Goal: Task Accomplishment & Management: Manage account settings

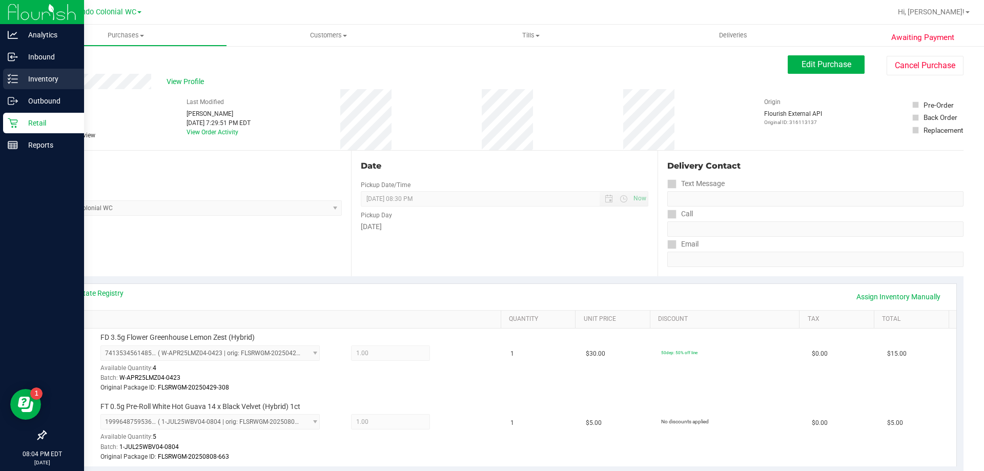
click at [57, 78] on p "Inventory" at bounding box center [48, 79] width 61 height 12
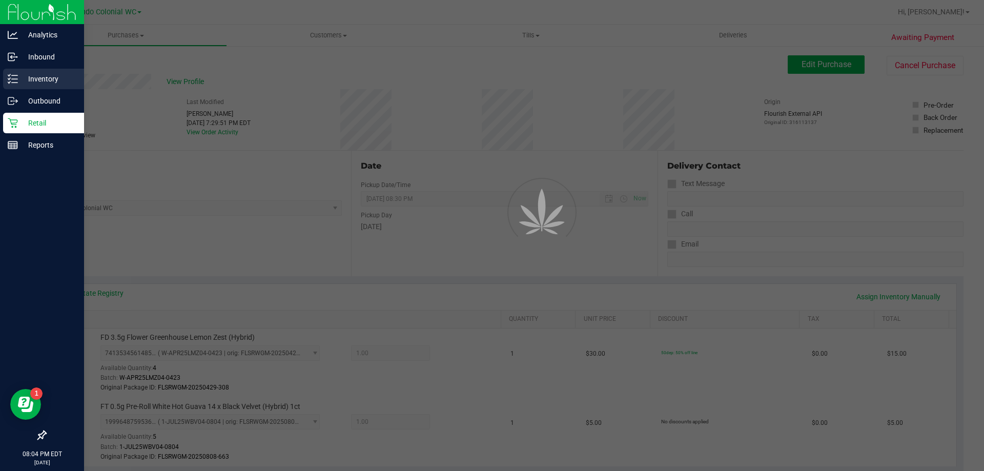
click at [50, 76] on p "Inventory" at bounding box center [48, 79] width 61 height 12
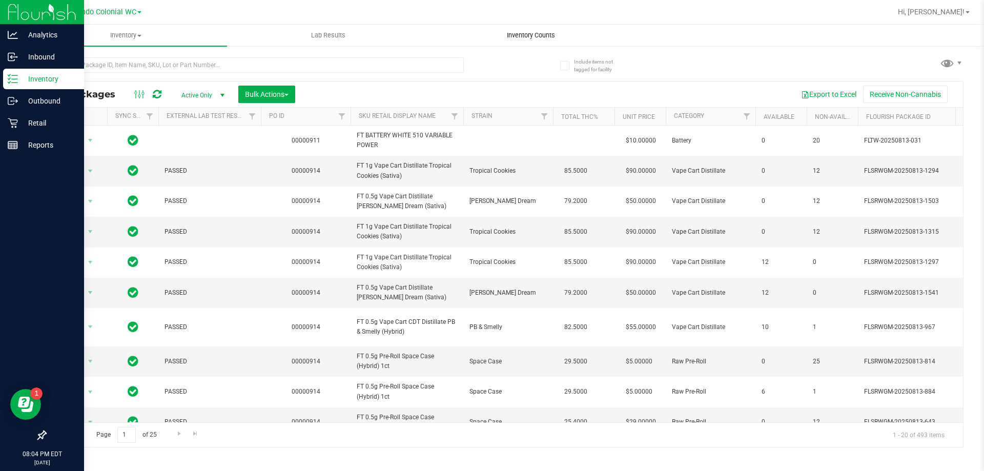
click at [538, 36] on span "Inventory Counts" at bounding box center [531, 35] width 76 height 9
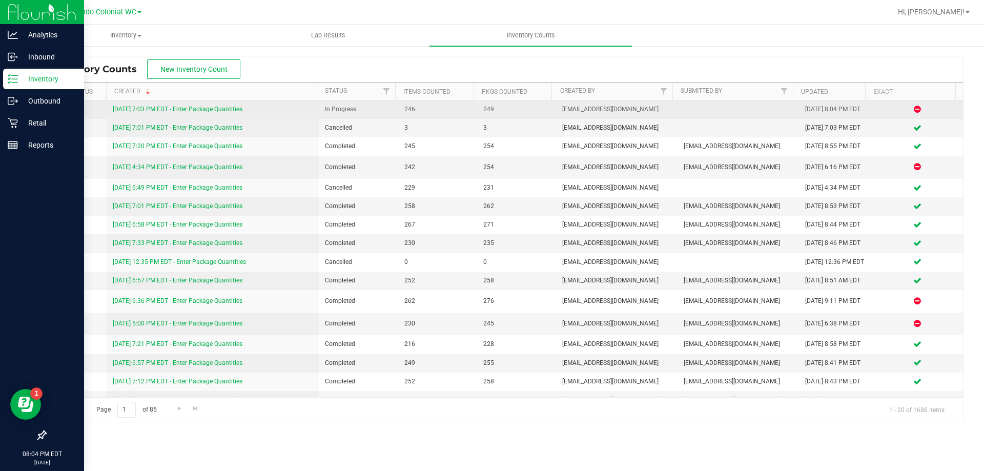
click at [212, 110] on link "[DATE] 7:03 PM EDT - Enter Package Quantities" at bounding box center [178, 109] width 130 height 7
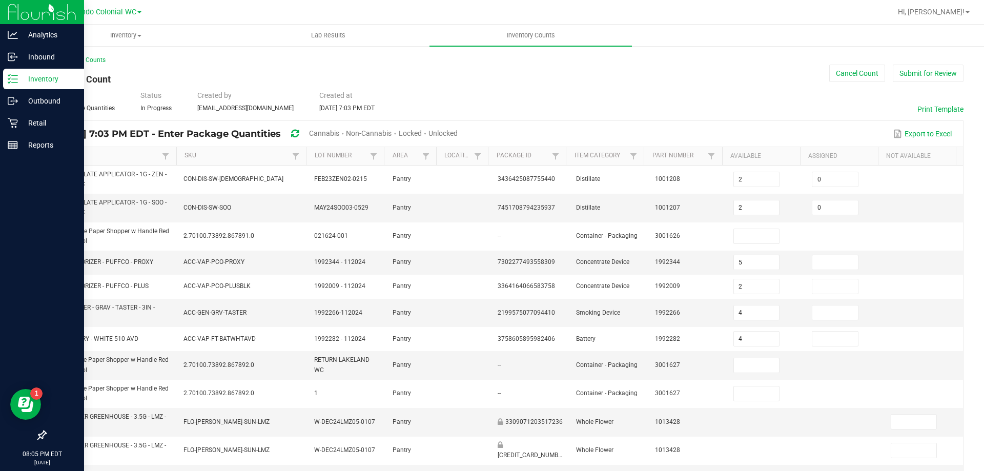
click at [339, 130] on span "Cannabis" at bounding box center [324, 133] width 30 height 8
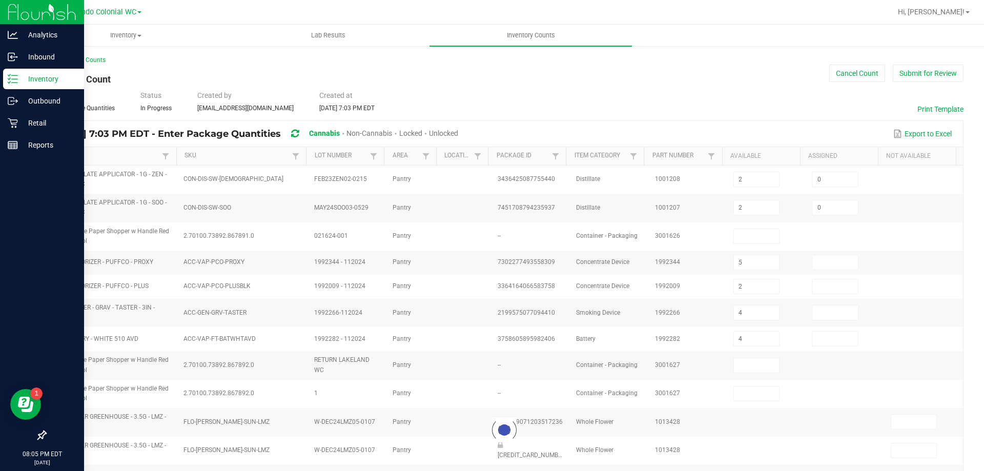
type input "5"
type input "2"
type input "4"
type input "6"
type input "50"
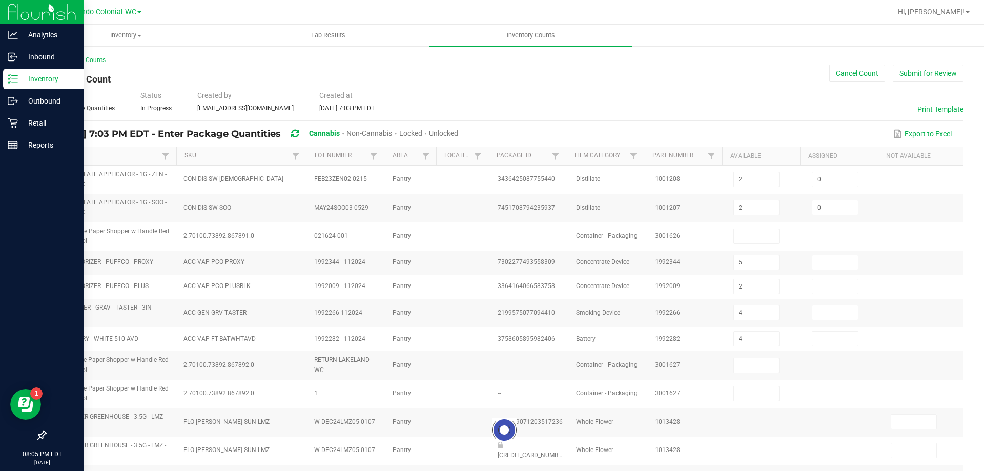
type input "1"
type input "58"
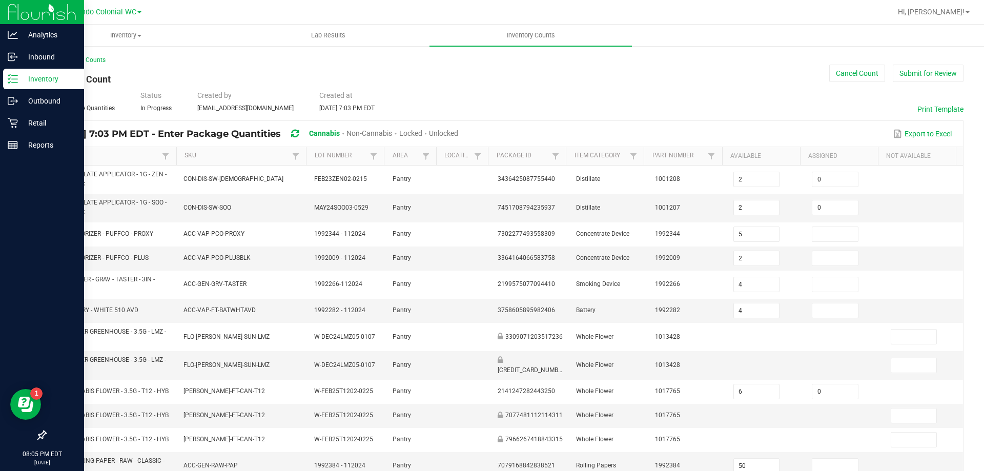
click at [458, 132] on span "Unlocked" at bounding box center [443, 133] width 29 height 8
type input "1"
type input "18"
type input "0"
type input "7"
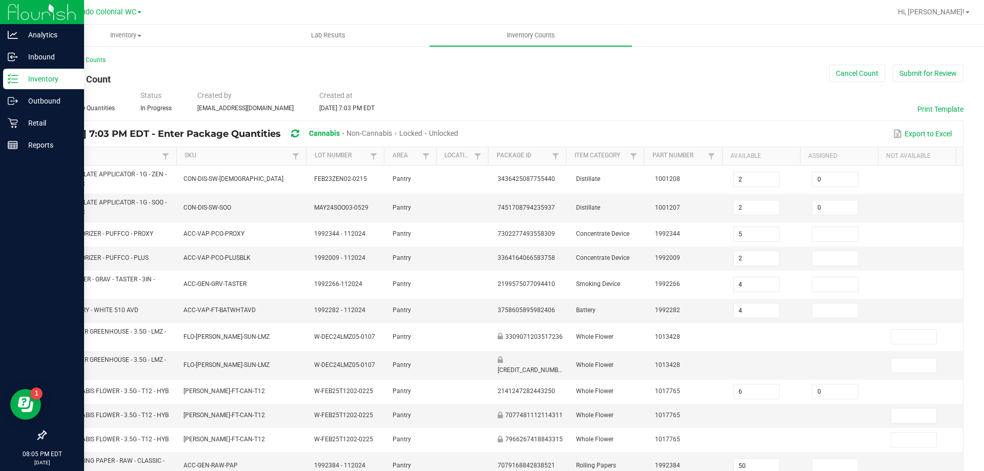
type input "0"
type input "10"
type input "1"
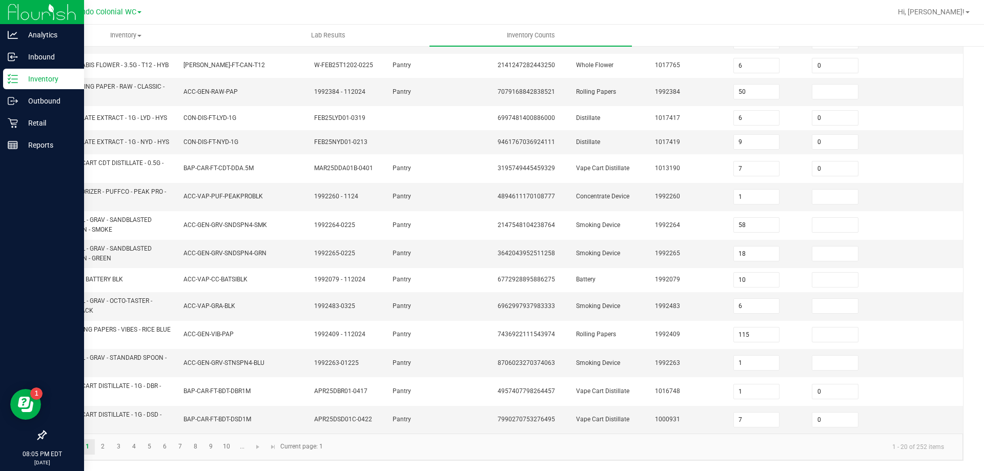
scroll to position [273, 0]
click at [101, 447] on link "2" at bounding box center [102, 446] width 15 height 15
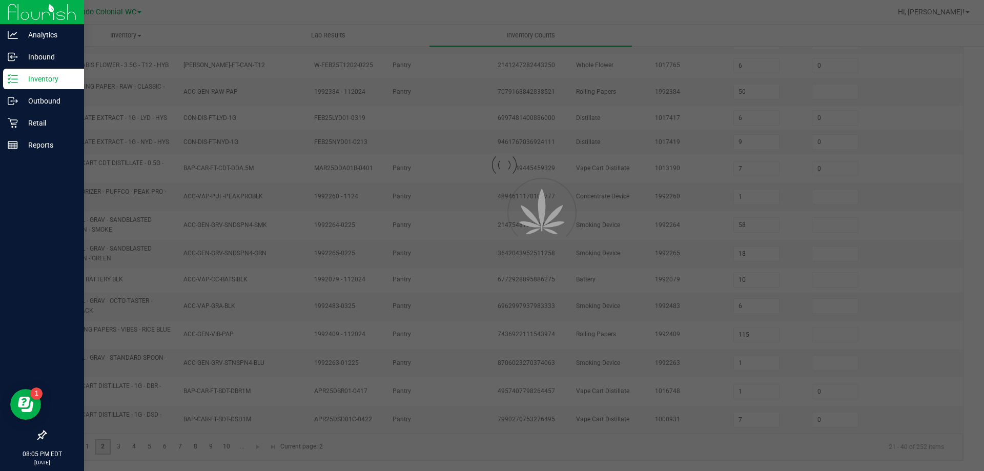
type input "7"
type input "5"
type input "9"
type input "4"
type input "0"
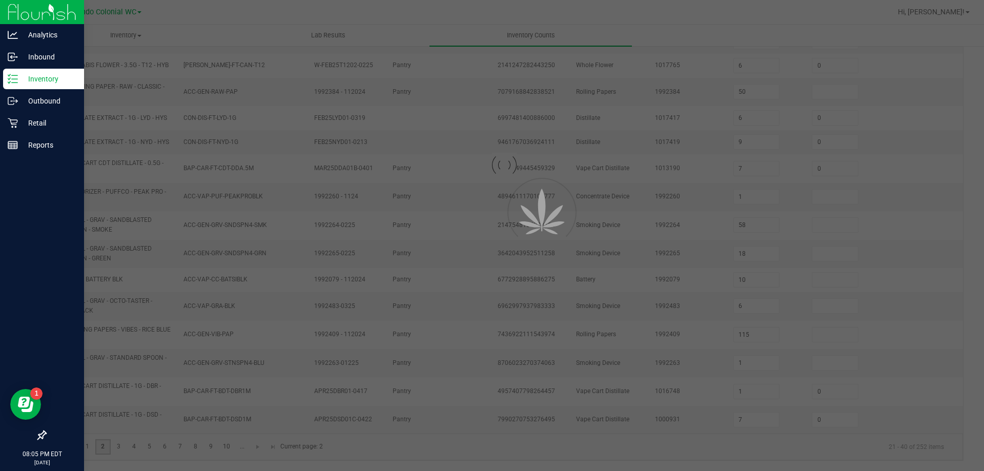
type input "0"
type input "5"
type input "0"
type input "3"
type input "4"
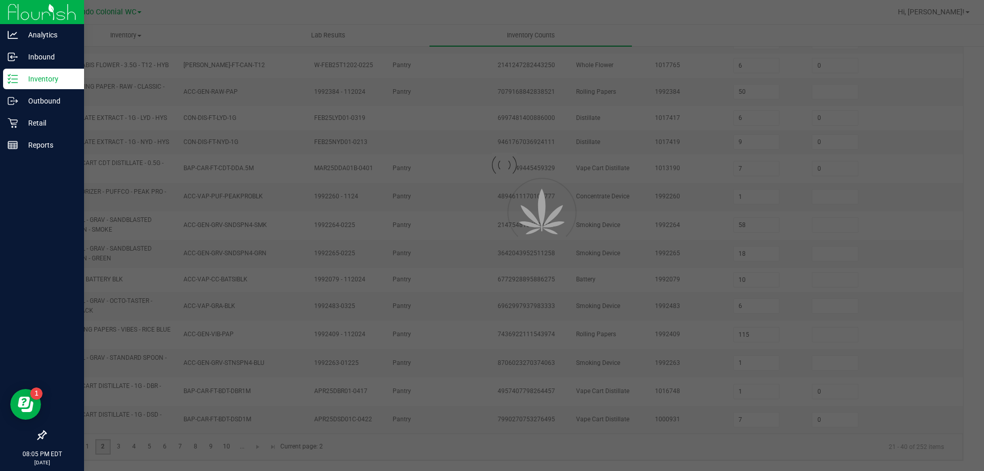
type input "3"
type input "0"
type input "9"
type input "11"
type input "0"
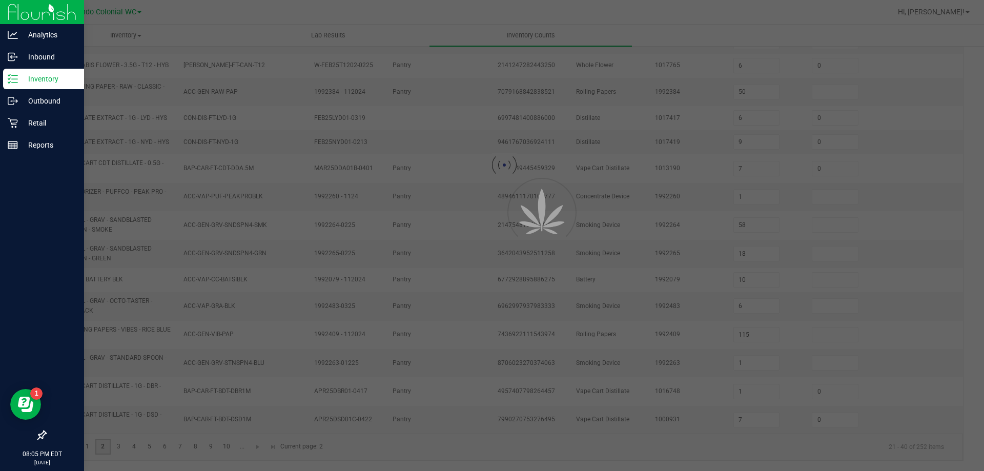
type input "0"
type input "3"
type input "0"
type input "8"
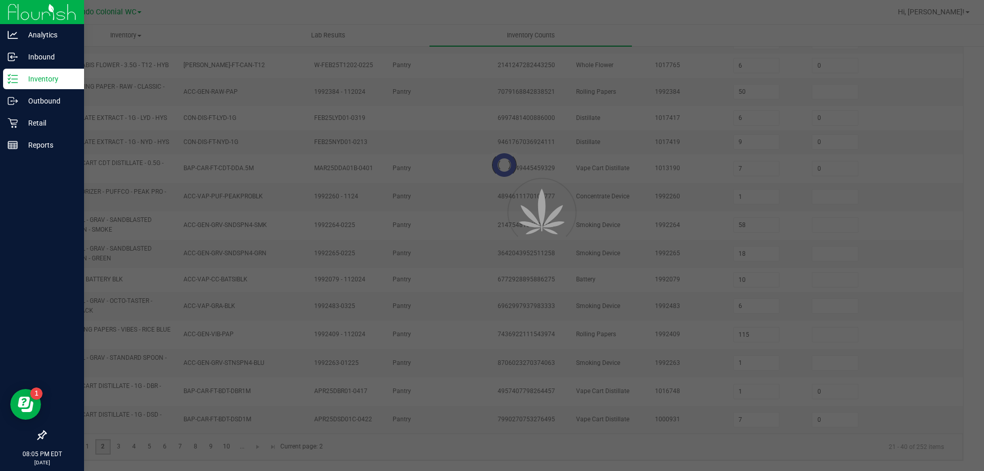
type input "18"
type input "0"
type input "5"
type input "1"
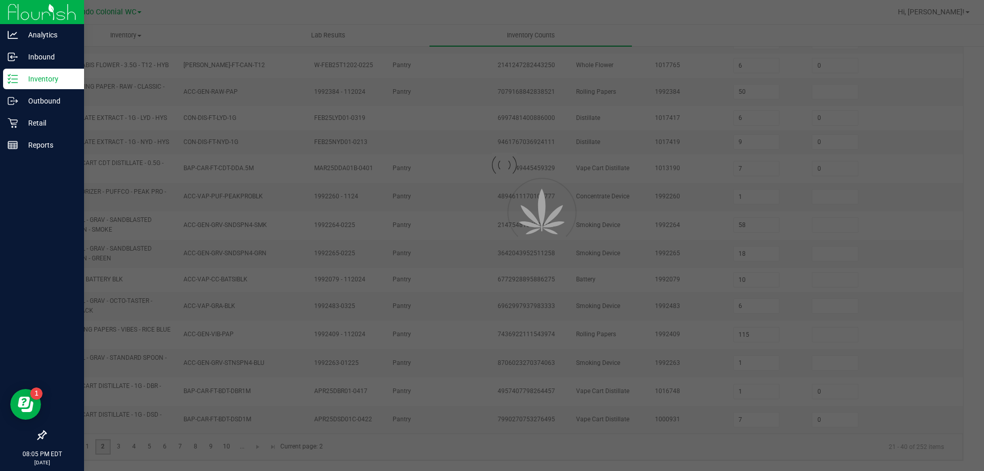
type input "0"
type input "50"
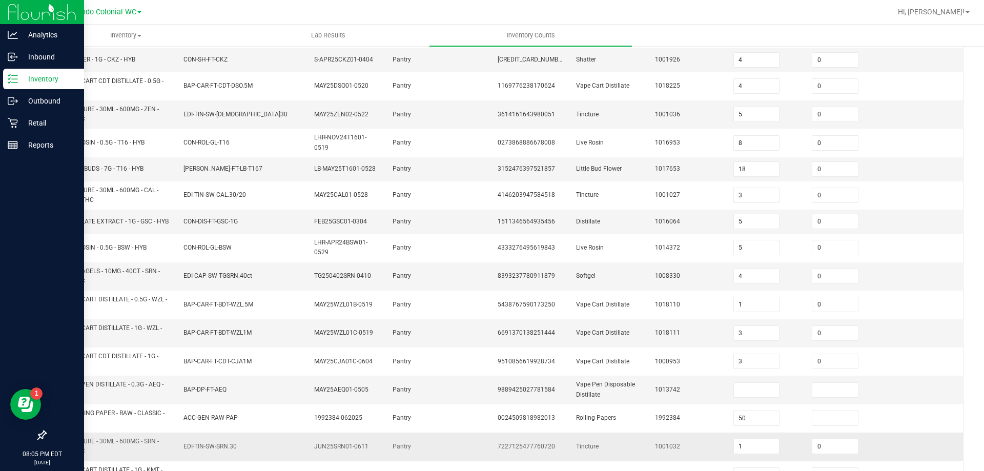
scroll to position [273, 0]
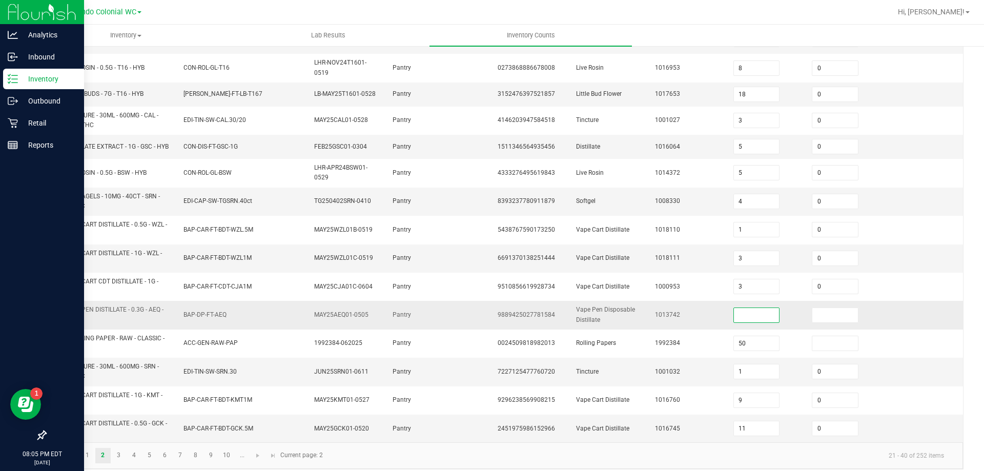
click at [739, 322] on input at bounding box center [757, 315] width 46 height 14
type input "1"
type input "0"
click at [118, 457] on link "3" at bounding box center [118, 455] width 15 height 15
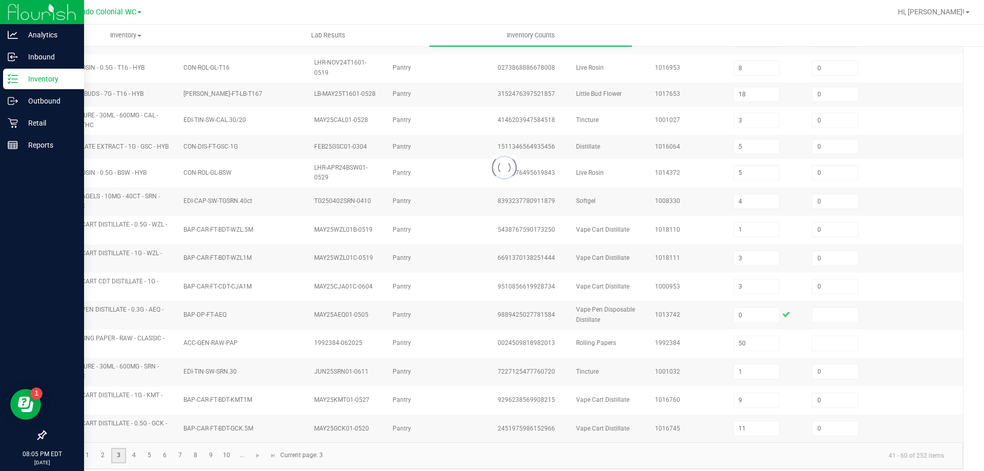
type input "9"
type input "2"
type input "5"
type input "7"
type input "3"
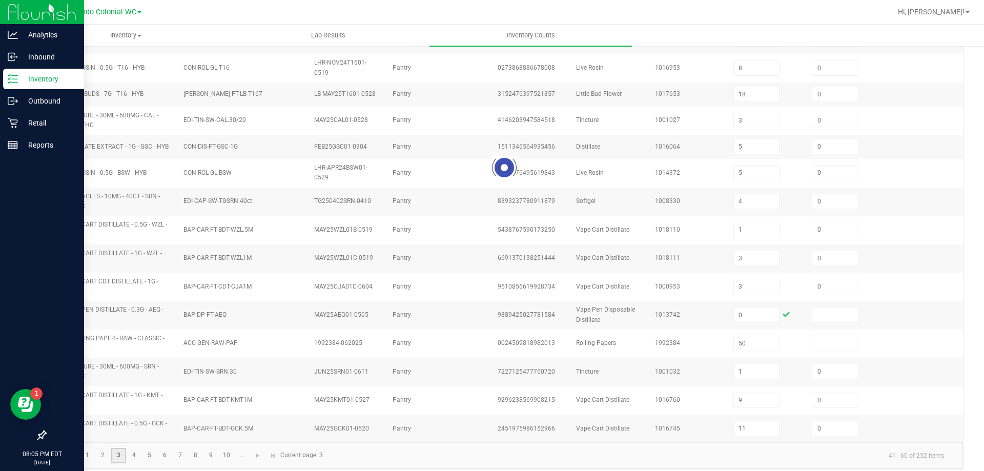
type input "4"
type input "8"
type input "20"
type input "1"
type input "6"
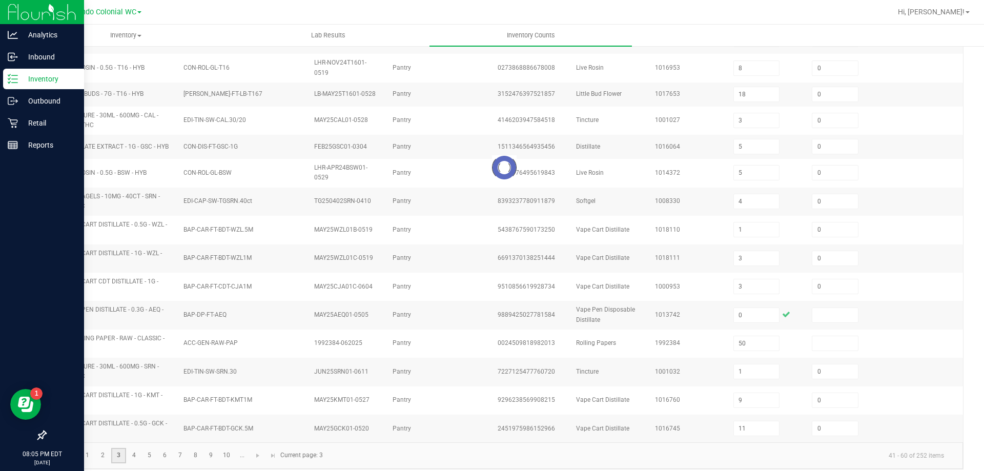
type input "12"
type input "6"
type input "1"
type input "10"
type input "29"
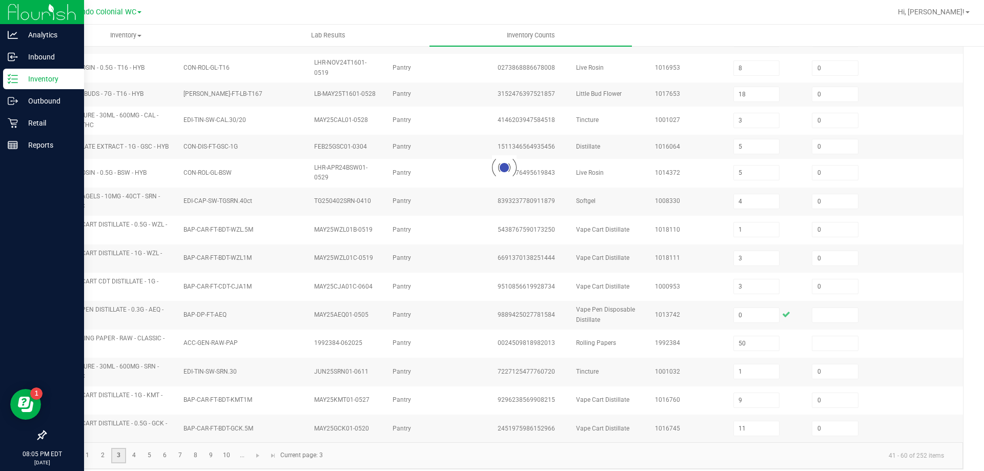
type input "11"
type input "2"
type input "15"
type input "5"
type input "0"
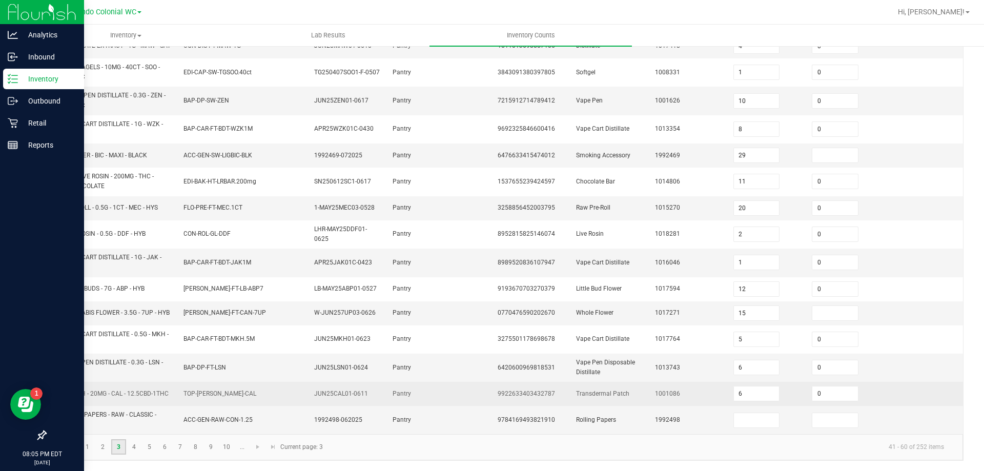
scroll to position [277, 0]
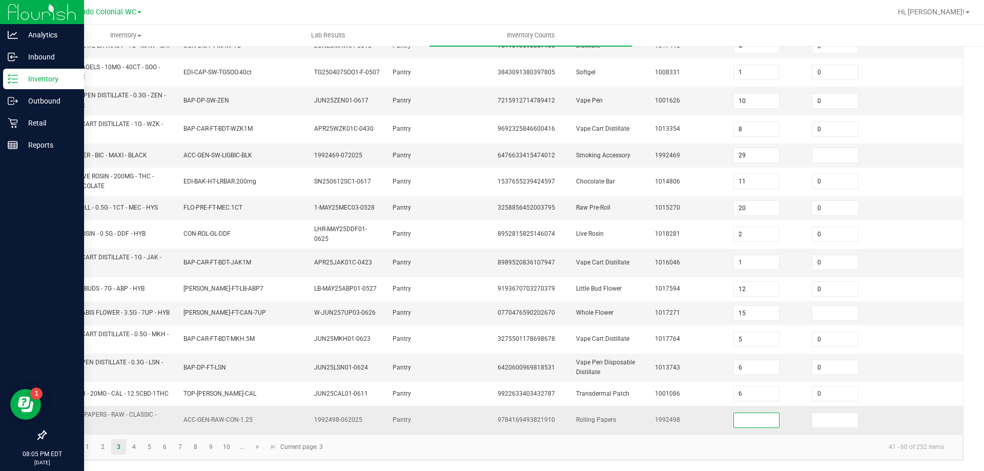
click at [734, 422] on input at bounding box center [757, 420] width 46 height 14
type input "2"
click at [131, 448] on link "4" at bounding box center [134, 446] width 15 height 15
type input "8"
type input "12"
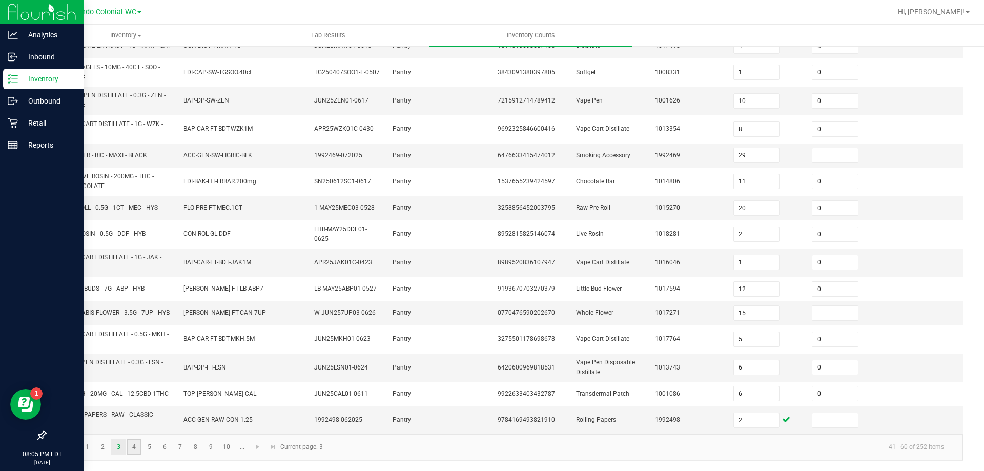
type input "19"
type input "2"
type input "5"
type input "6"
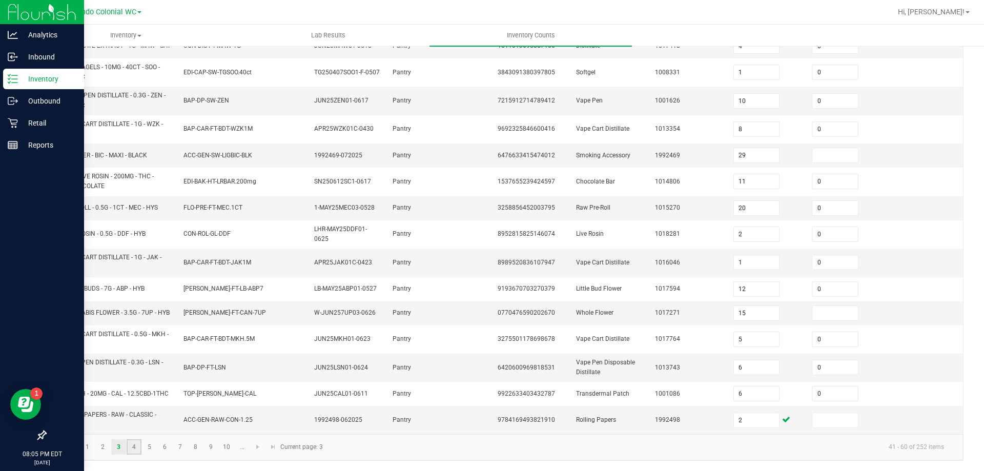
type input "5"
type input "18"
type input "1"
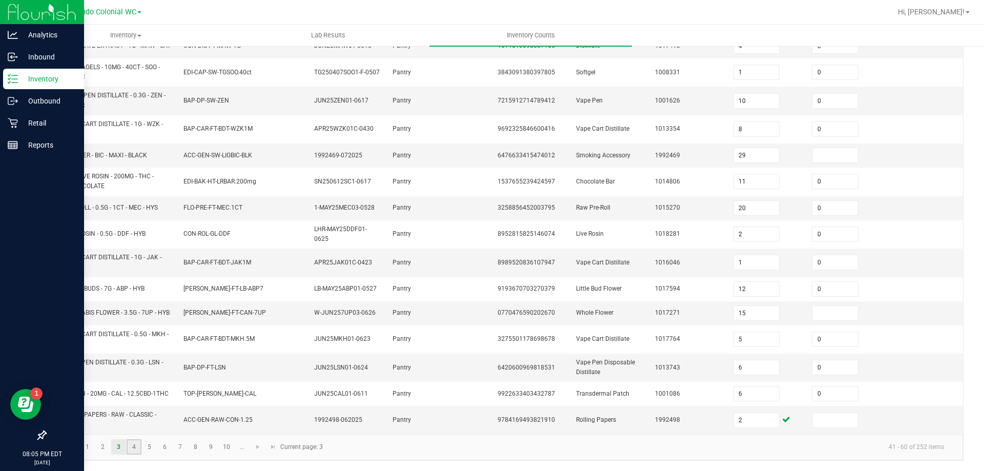
type input "6"
type input "1"
type input "3"
type input "0"
type input "3"
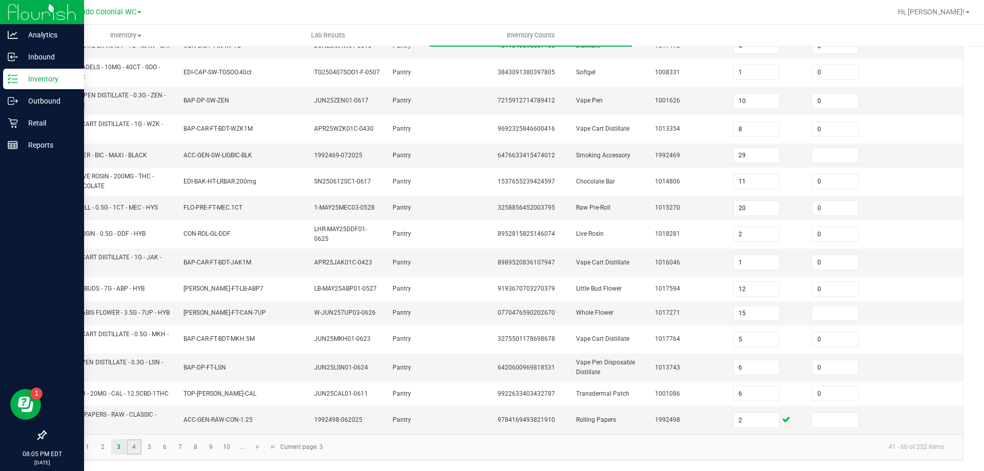
type input "5"
type input "0"
type input "2"
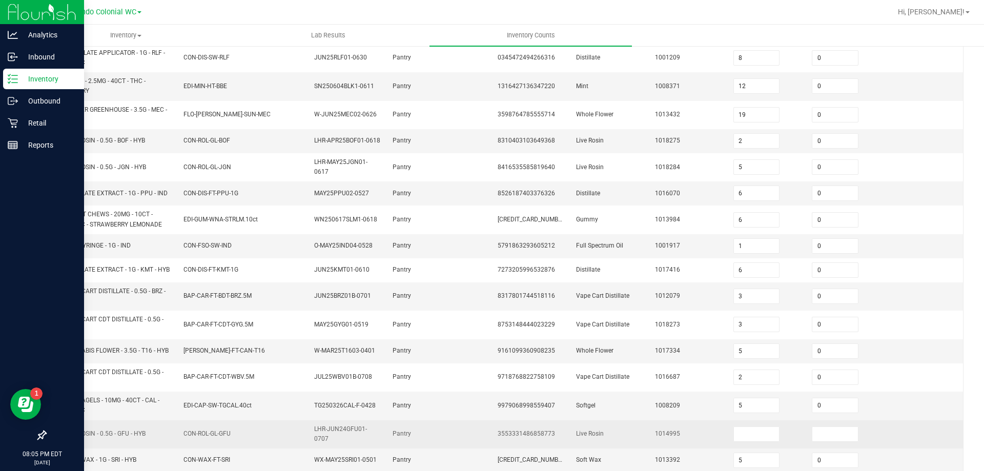
scroll to position [124, 0]
click at [734, 439] on input at bounding box center [757, 432] width 46 height 14
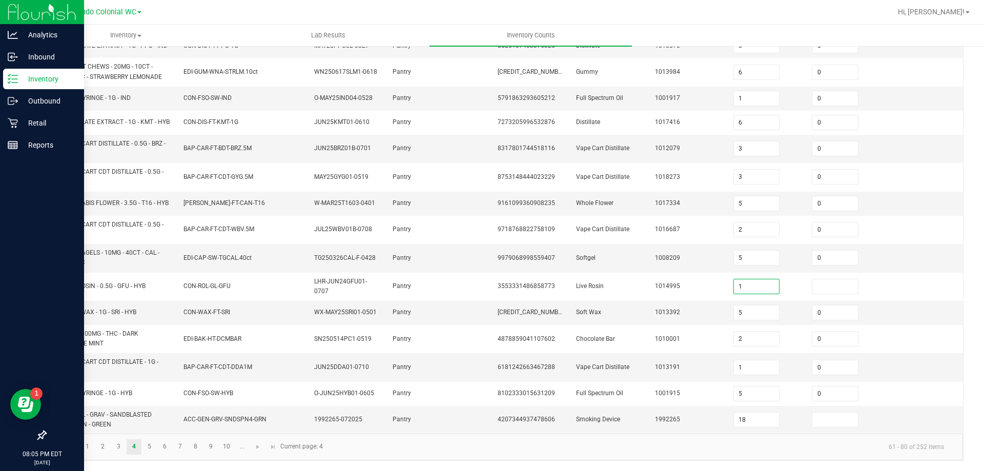
scroll to position [277, 0]
type input "1"
click at [148, 447] on link "5" at bounding box center [149, 446] width 15 height 15
type input "19"
type input "3"
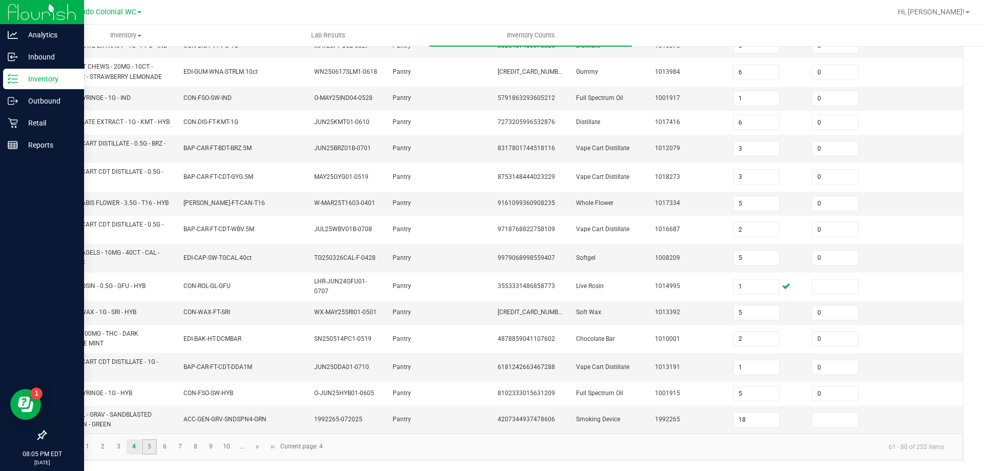
type input "12"
type input "4"
type input "1"
type input "18"
type input "4"
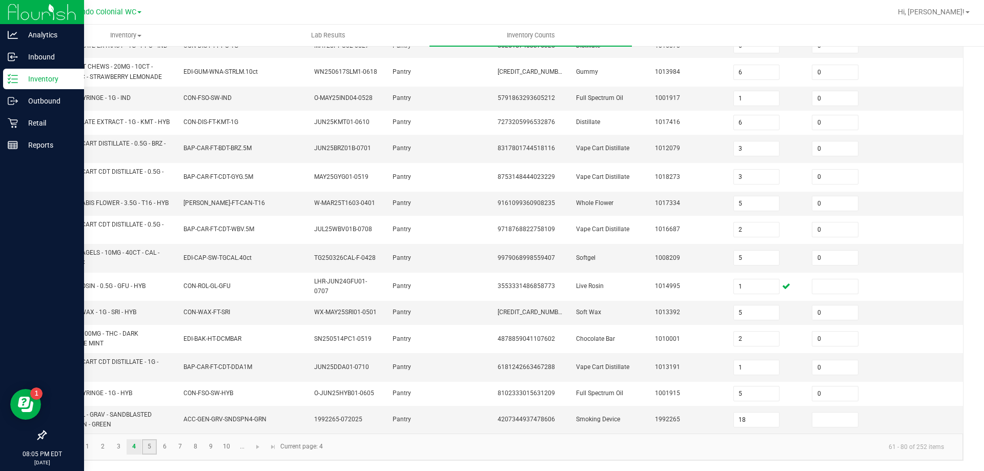
type input "8"
type input "6"
type input "2"
type input "0"
type input "4"
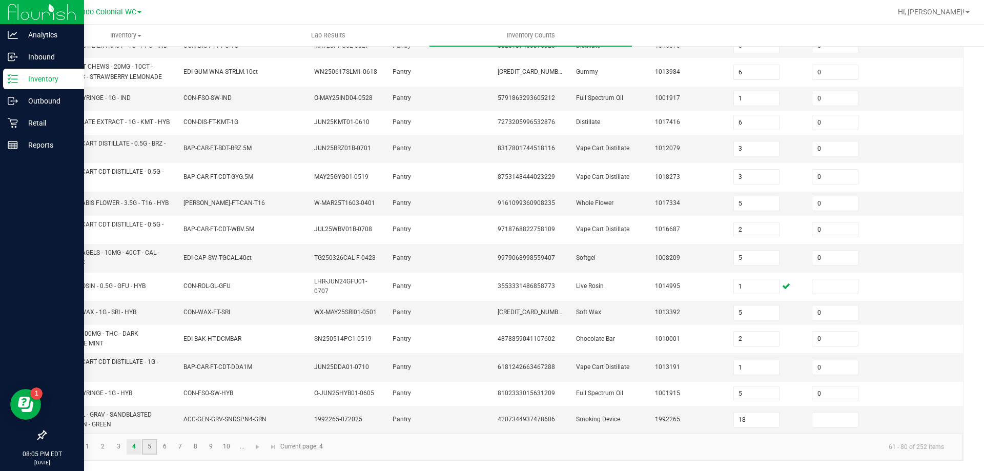
type input "0"
type input "49"
type input "46"
type input "19"
type input "7"
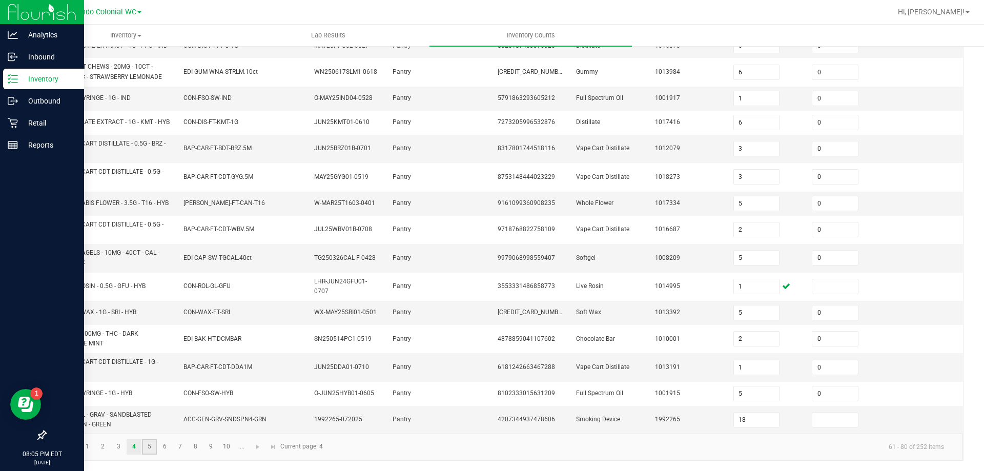
type input "2"
type input "11"
type input "7"
type input "4"
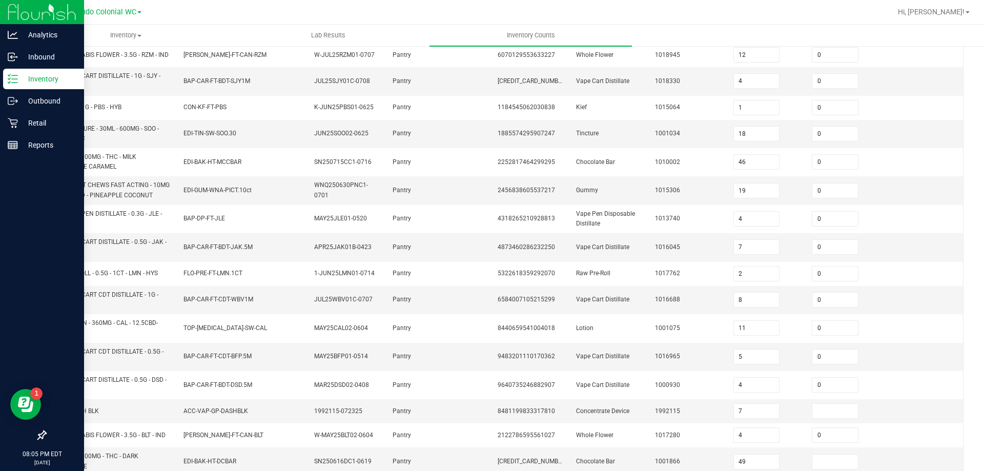
scroll to position [282, 0]
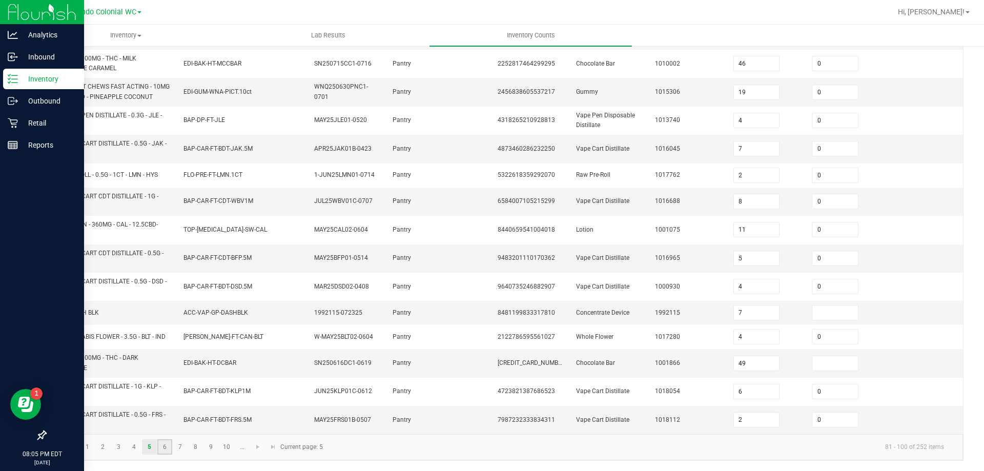
click at [169, 443] on link "6" at bounding box center [164, 446] width 15 height 15
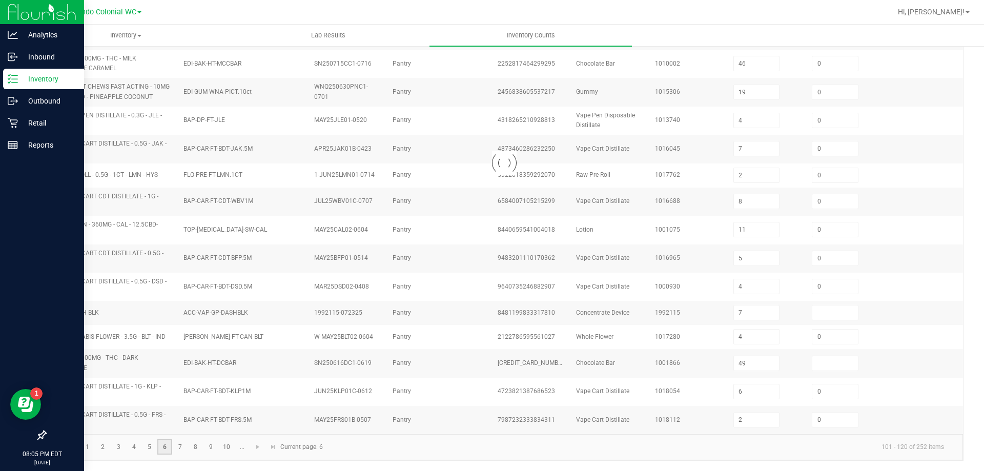
type input "5"
type input "0"
type input "6"
type input "0"
type input "1"
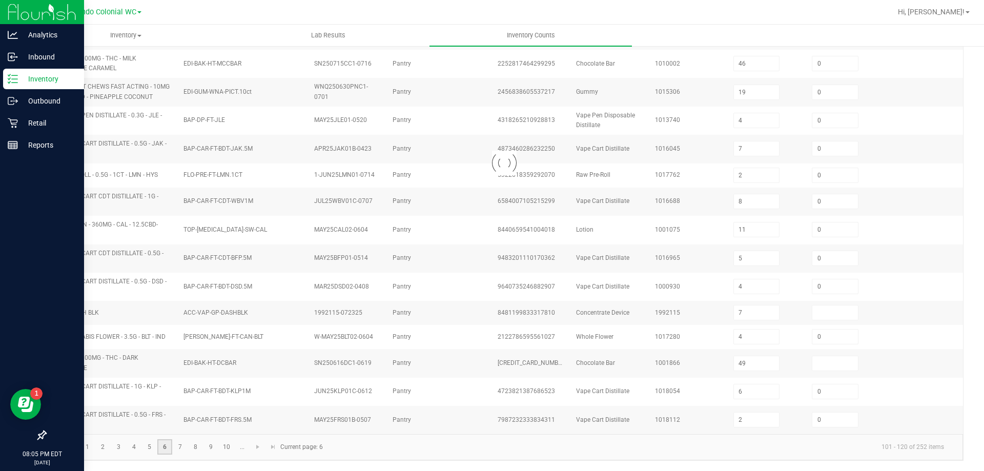
type input "5"
type input "19"
type input "58"
type input "29"
type input "12"
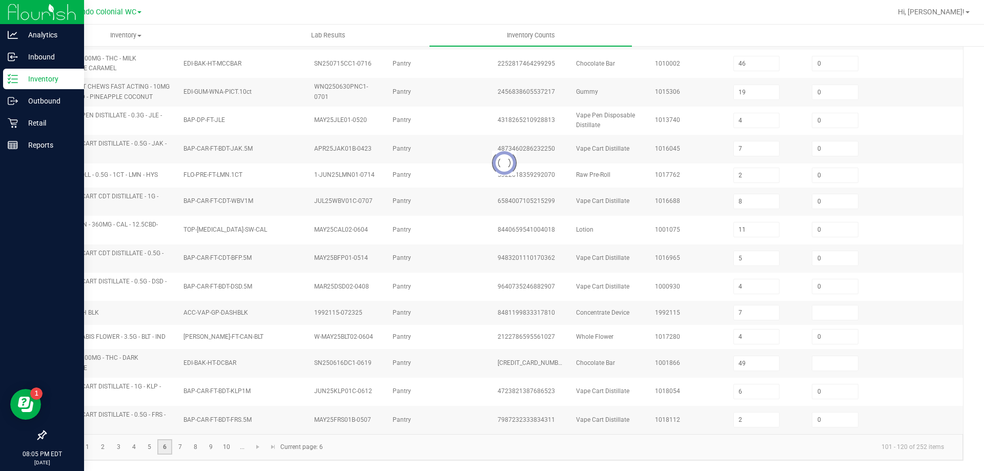
type input "5"
type input "3"
type input "7"
type input "9"
type input "0"
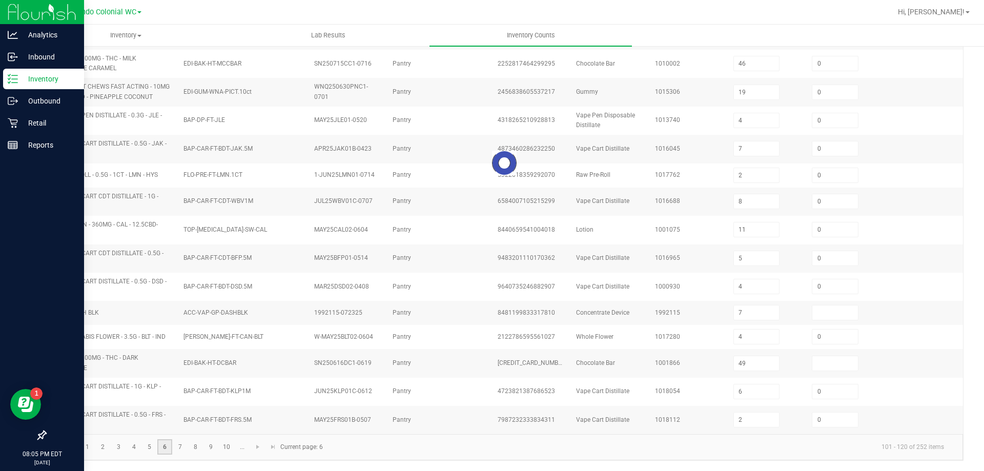
type input "6"
type input "2"
type input "4"
type input "8"
type input "12"
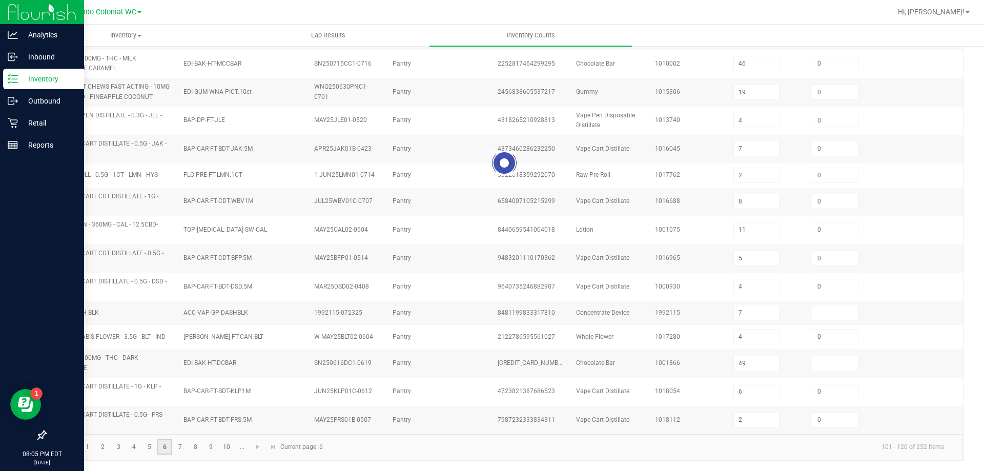
type input "2"
type input "0"
type input "1"
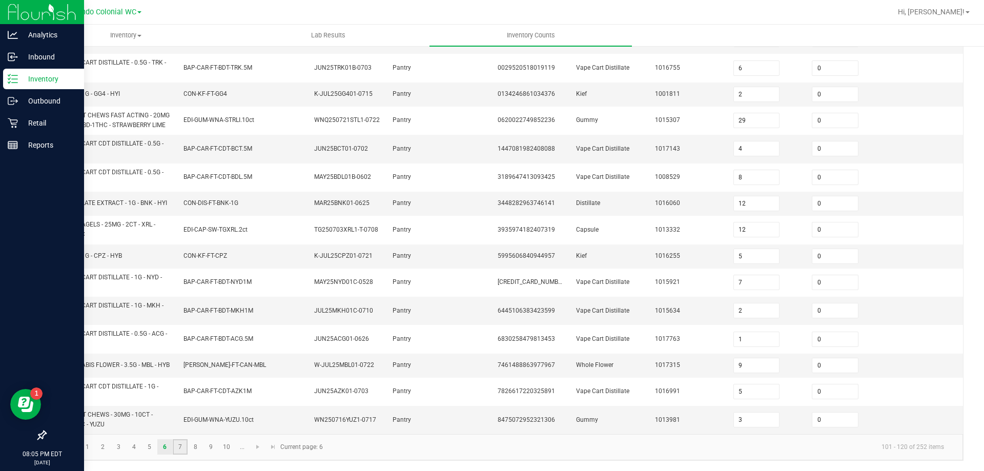
click at [177, 448] on link "7" at bounding box center [180, 446] width 15 height 15
type input "1"
type input "7"
type input "4"
type input "0"
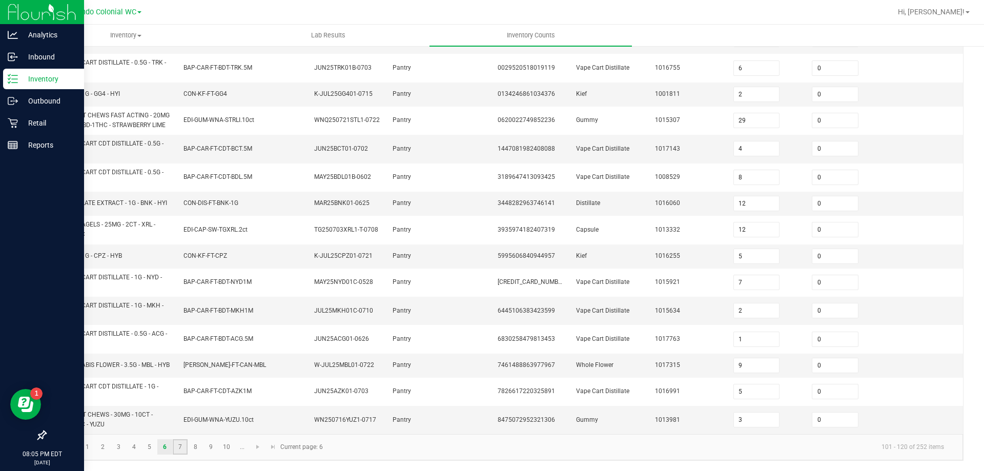
type input "3"
type input "0"
type input "5"
type input "0"
type input "2"
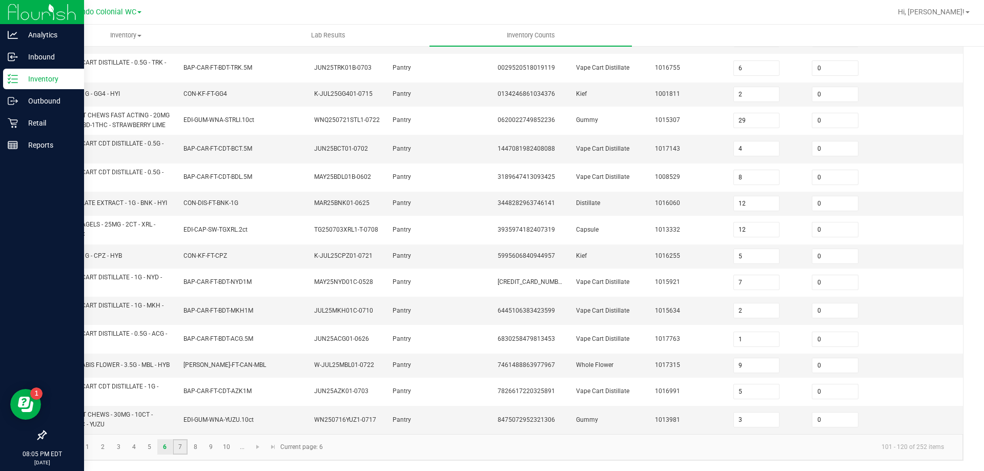
type input "16"
type input "12"
type input "14"
type input "1"
type input "8"
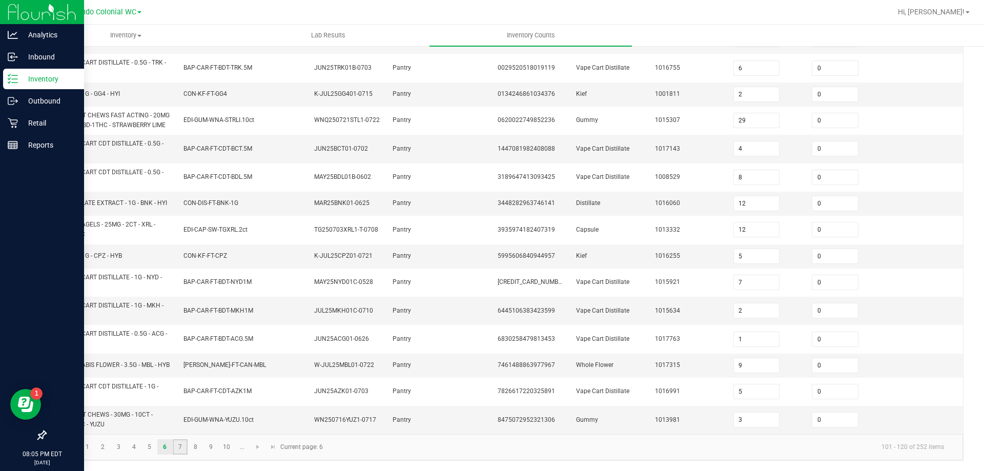
type input "2"
type input "7"
type input "11"
type input "8"
type input "3"
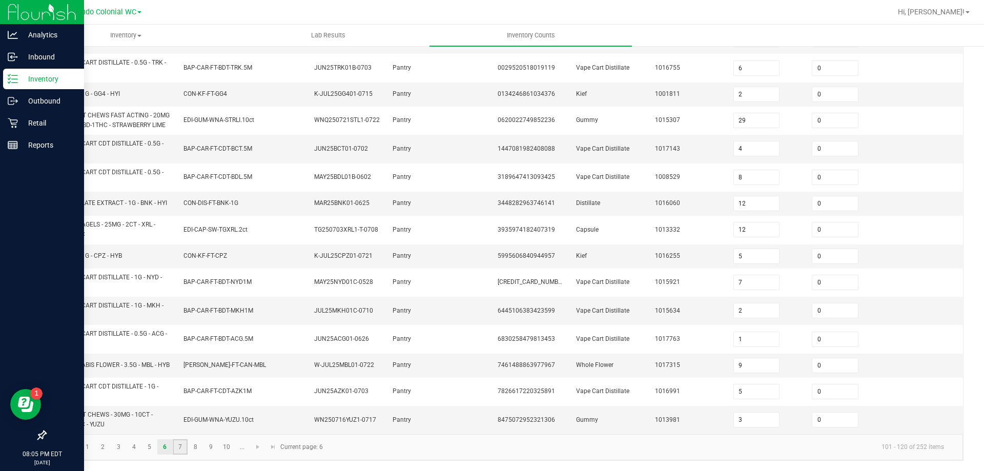
type input "4"
type input "6"
type input "11"
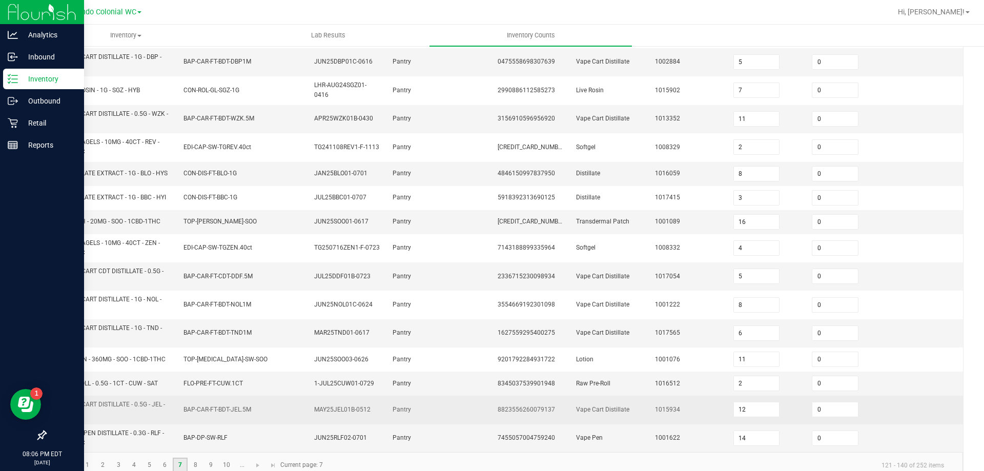
scroll to position [277, 0]
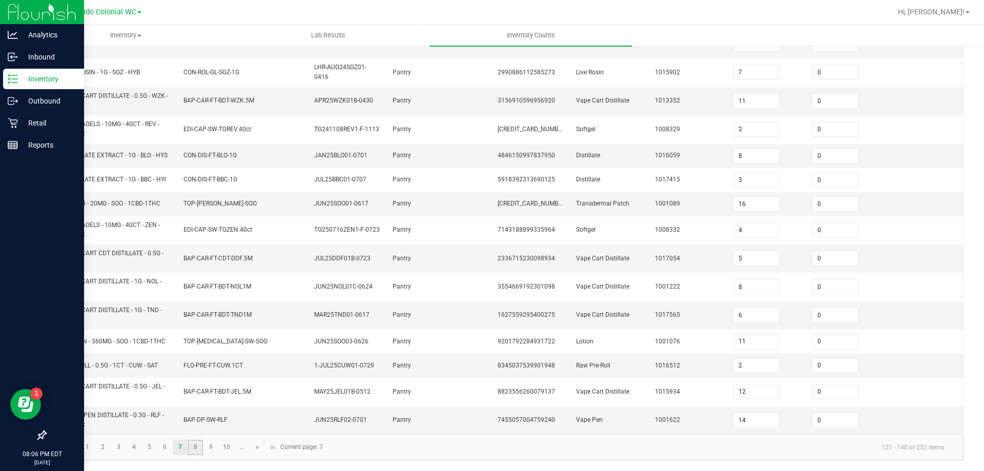
click at [194, 446] on link "8" at bounding box center [195, 447] width 15 height 15
type input "34"
type input "2"
type input "10"
type input "3"
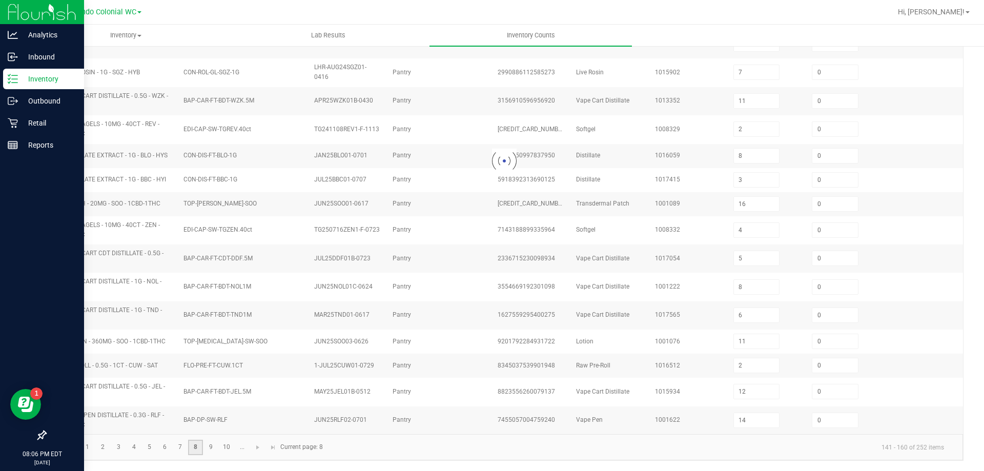
type input "4"
type input "12"
type input "5"
type input "10"
type input "3"
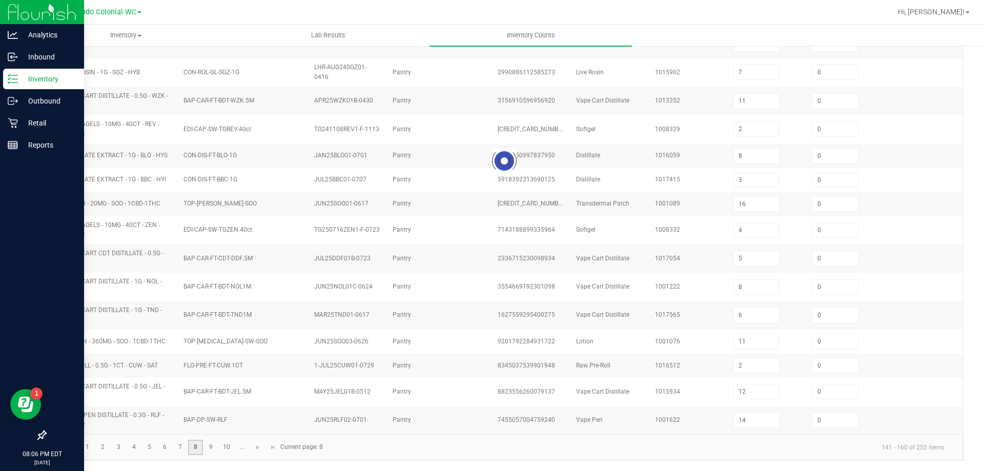
type input "7"
type input "0"
type input "9"
type input "8"
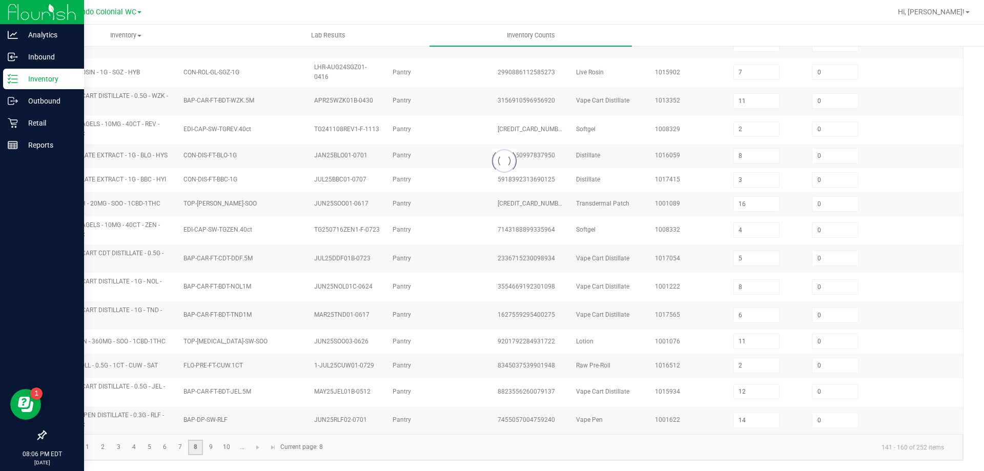
type input "19"
type input "4"
type input "3"
type input "9"
type input "2"
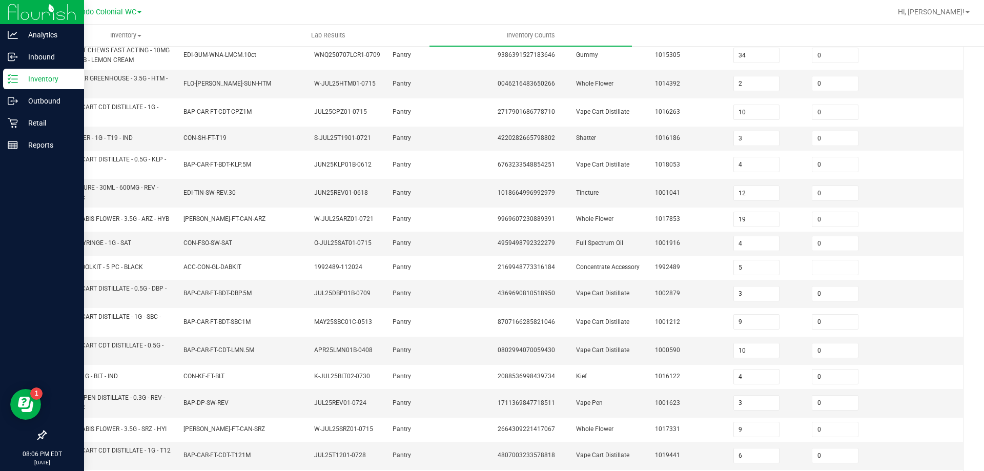
scroll to position [273, 0]
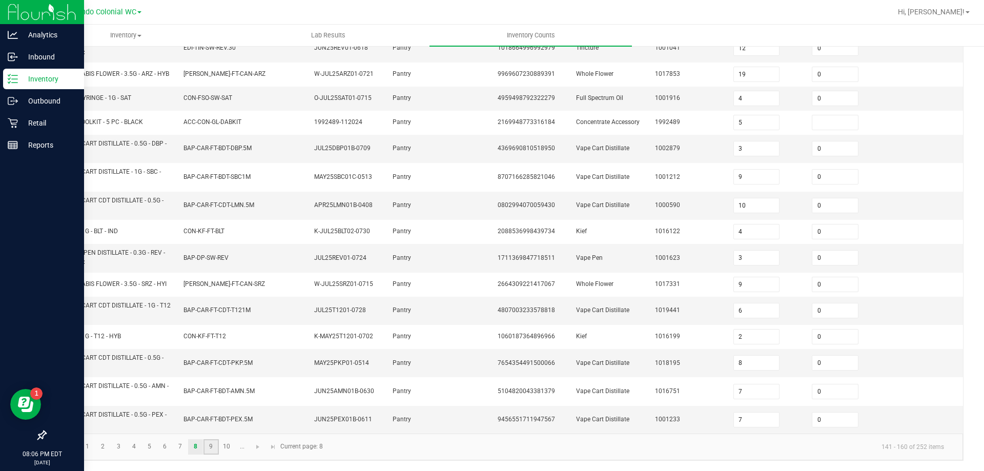
click at [212, 448] on link "9" at bounding box center [210, 446] width 15 height 15
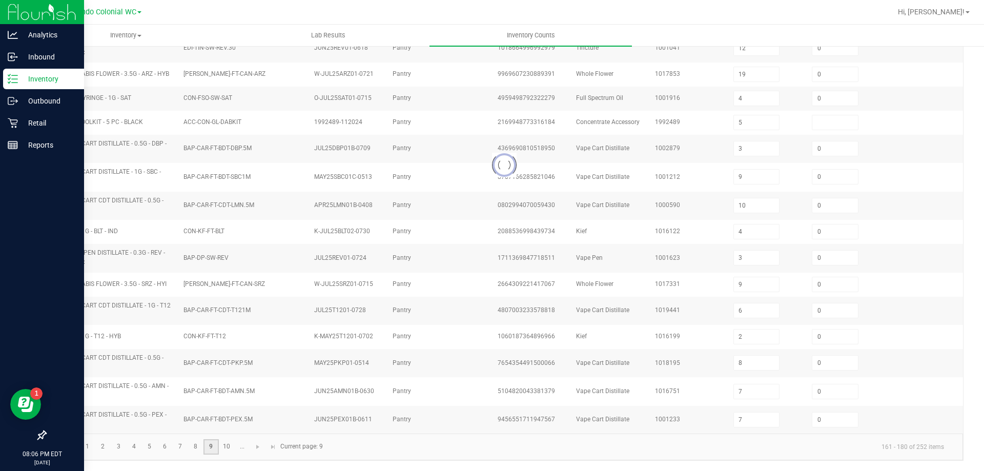
type input "10"
type input "1"
type input "8"
type input "15"
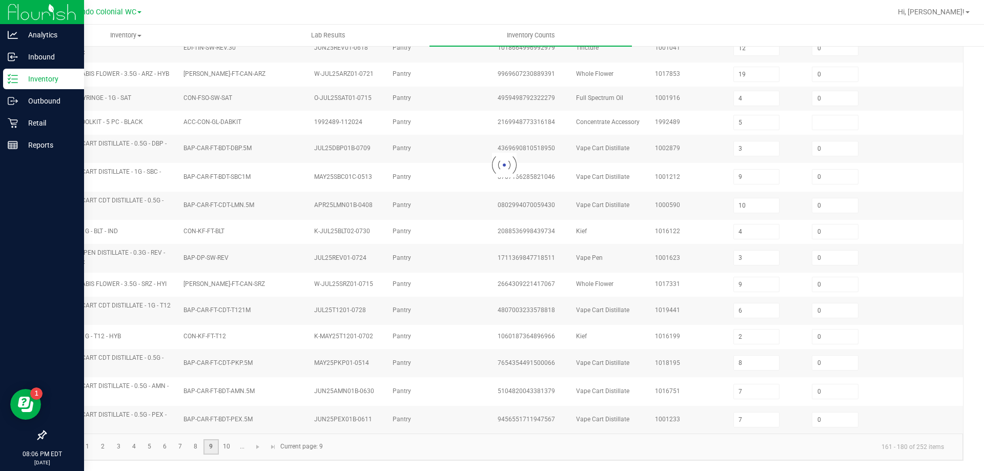
type input "1"
type input "8"
type input "11"
type input "1"
type input "8"
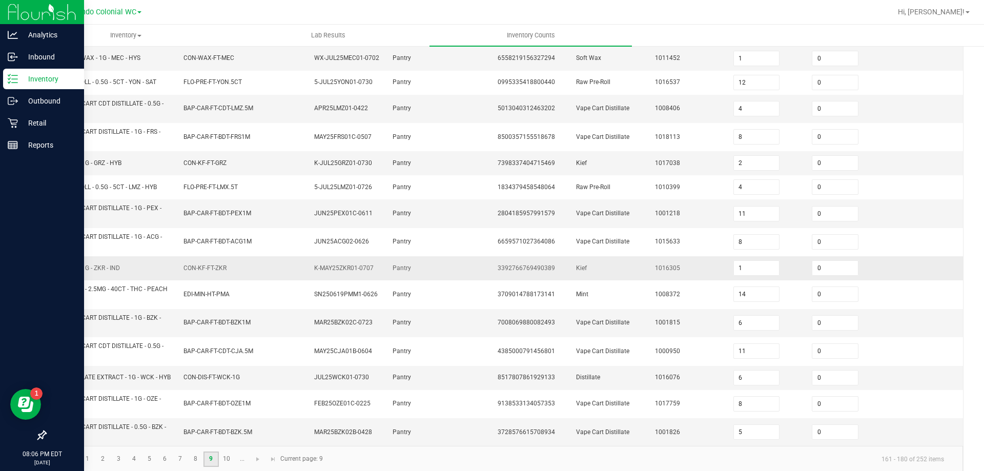
scroll to position [264, 0]
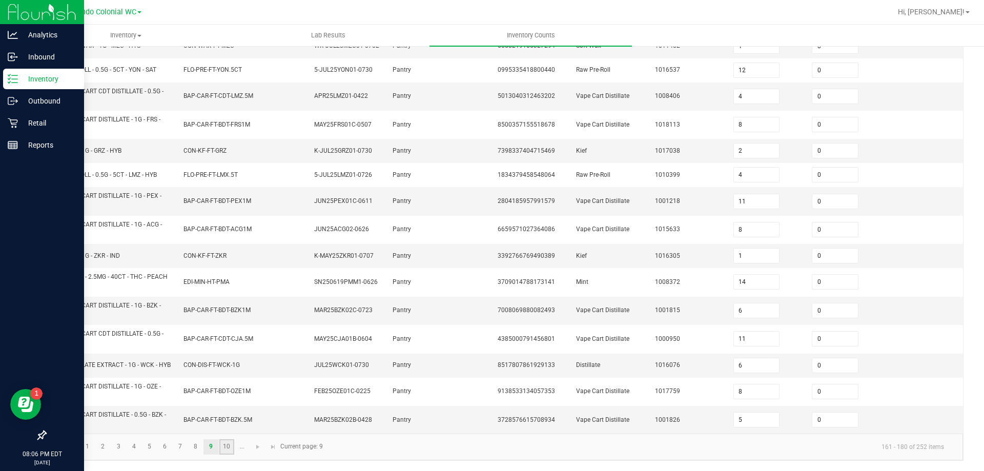
click at [222, 447] on link "10" at bounding box center [226, 446] width 15 height 15
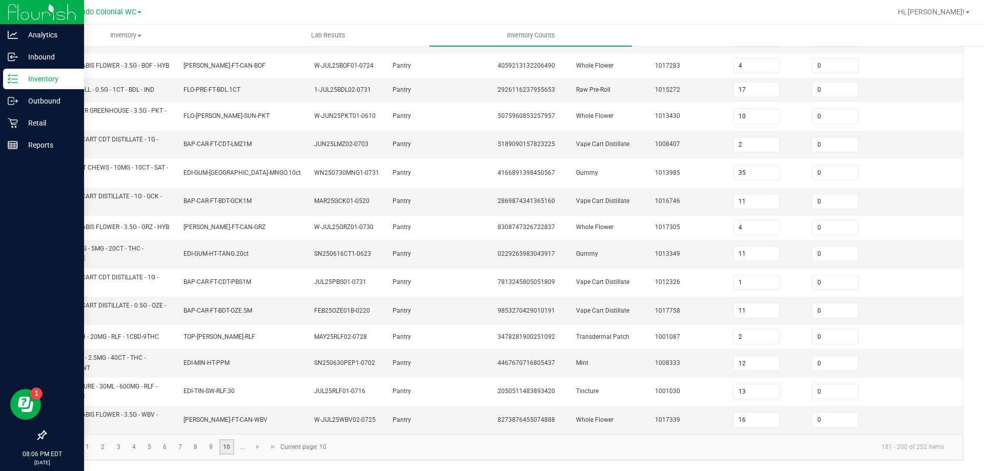
scroll to position [282, 0]
click at [237, 449] on link "..." at bounding box center [242, 446] width 15 height 15
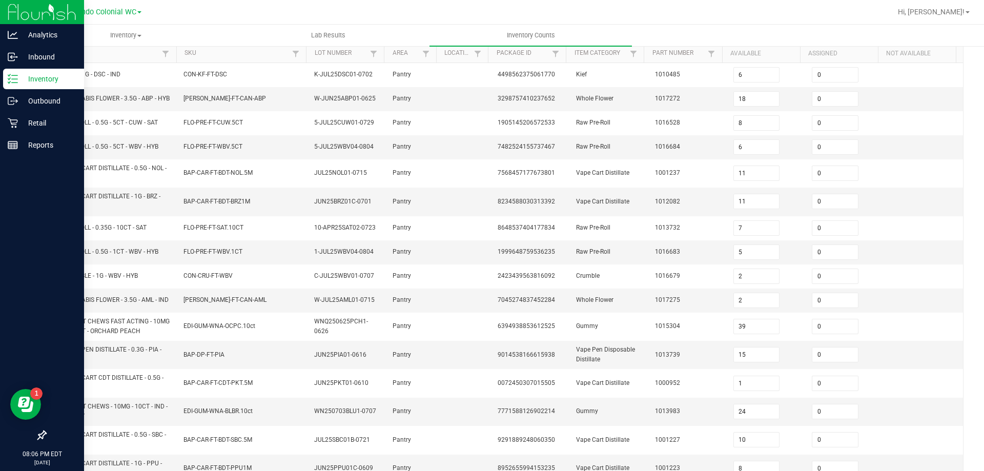
scroll to position [269, 0]
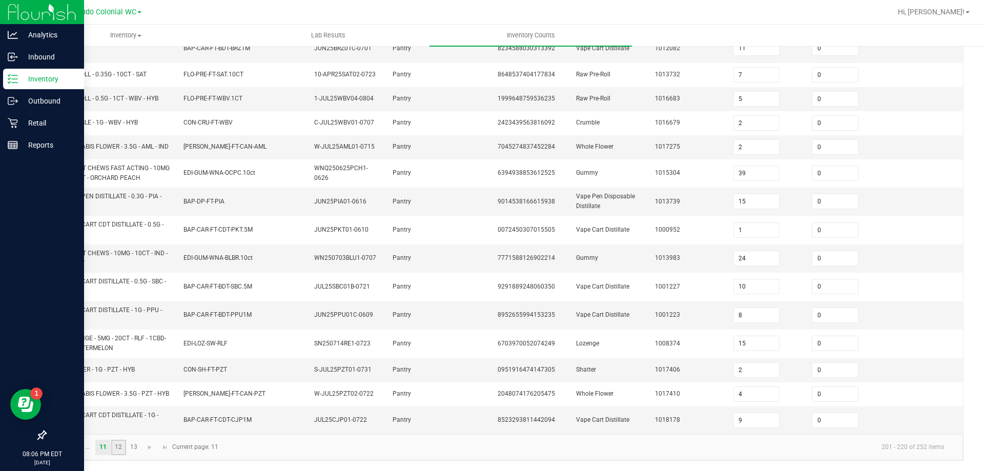
click at [121, 449] on link "12" at bounding box center [118, 447] width 15 height 15
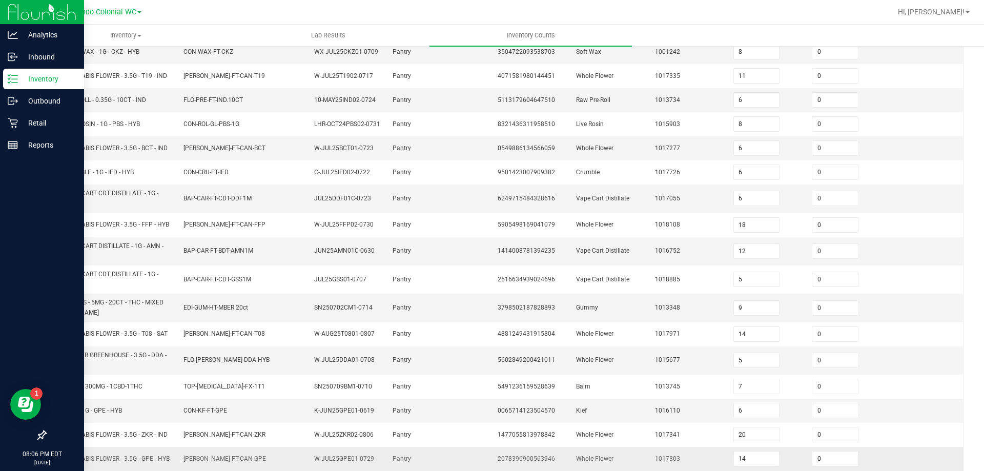
scroll to position [252, 0]
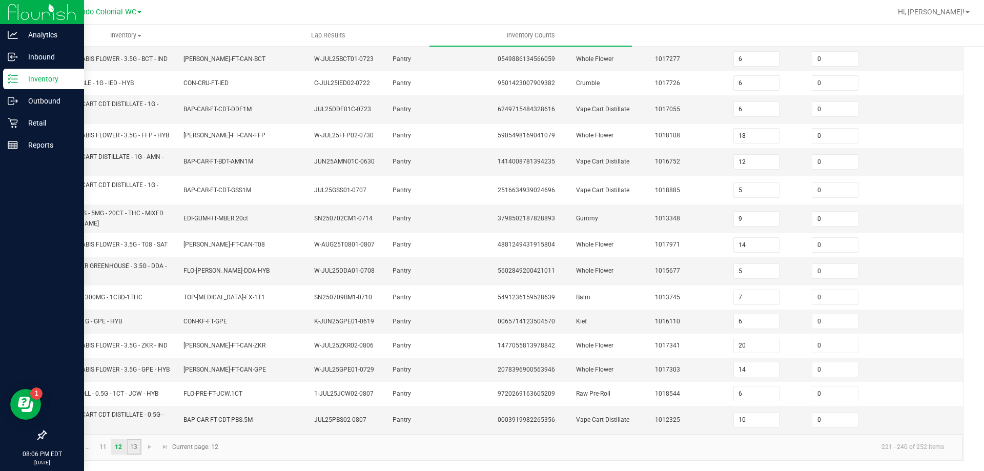
click at [135, 451] on link "13" at bounding box center [134, 446] width 15 height 15
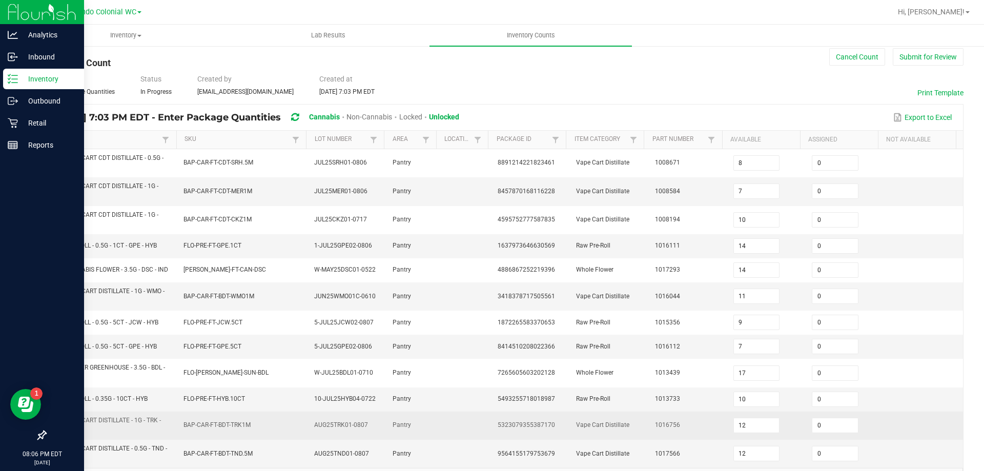
scroll to position [0, 0]
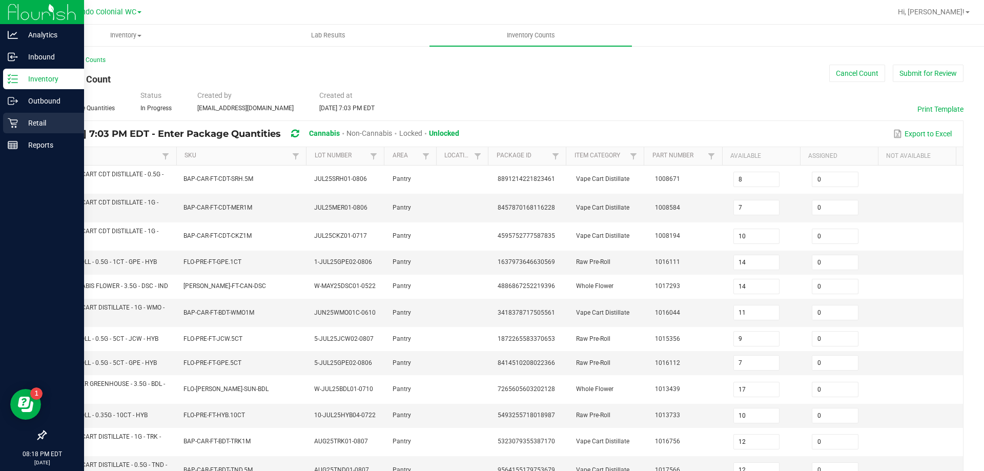
click at [42, 125] on p "Retail" at bounding box center [48, 123] width 61 height 12
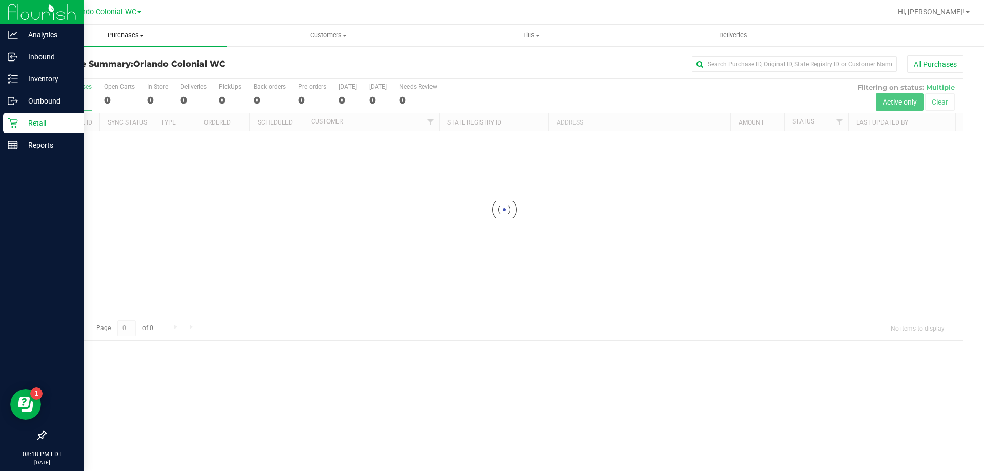
click at [130, 34] on span "Purchases" at bounding box center [126, 35] width 202 height 9
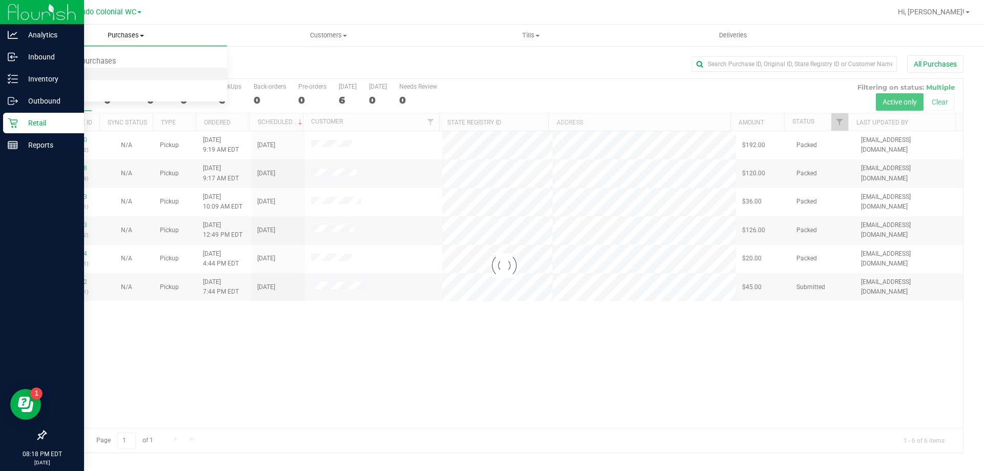
click at [55, 76] on span "Fulfillment" at bounding box center [57, 74] width 64 height 9
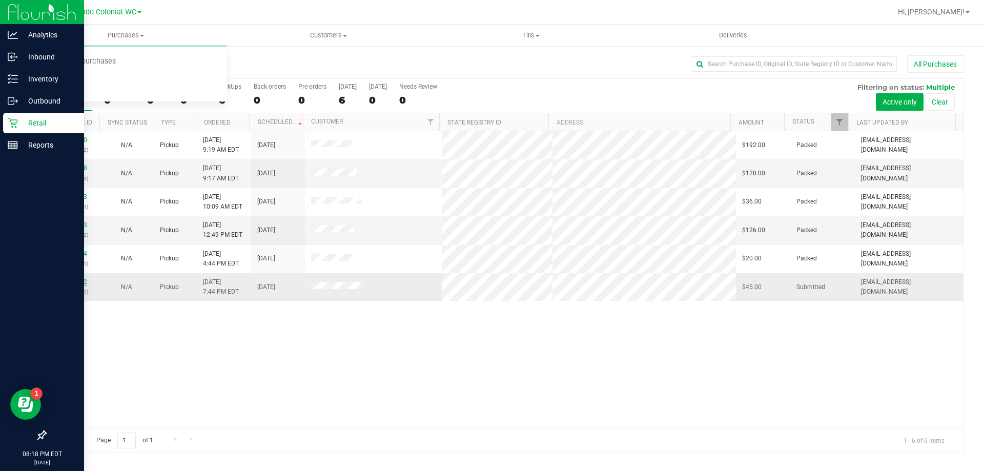
click at [77, 284] on link "11815722" at bounding box center [72, 281] width 29 height 7
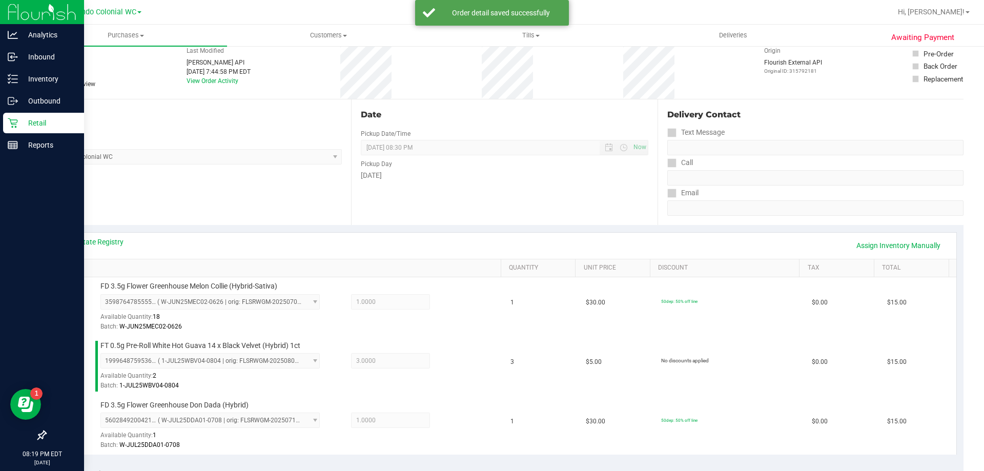
scroll to position [289, 0]
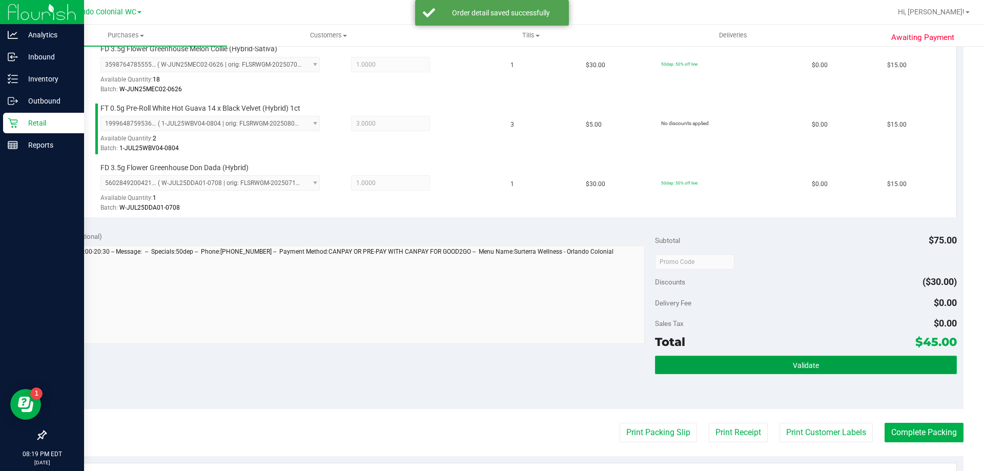
click at [808, 364] on span "Validate" at bounding box center [806, 365] width 26 height 8
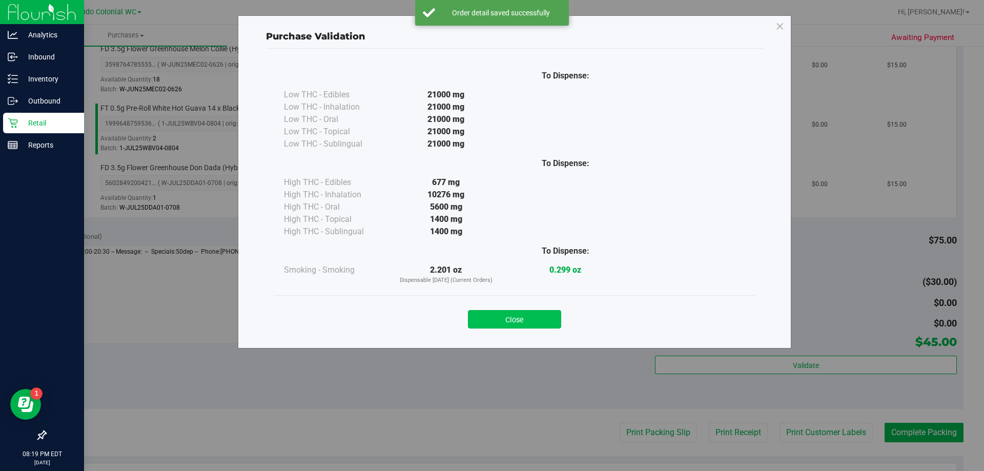
click at [500, 312] on button "Close" at bounding box center [514, 319] width 93 height 18
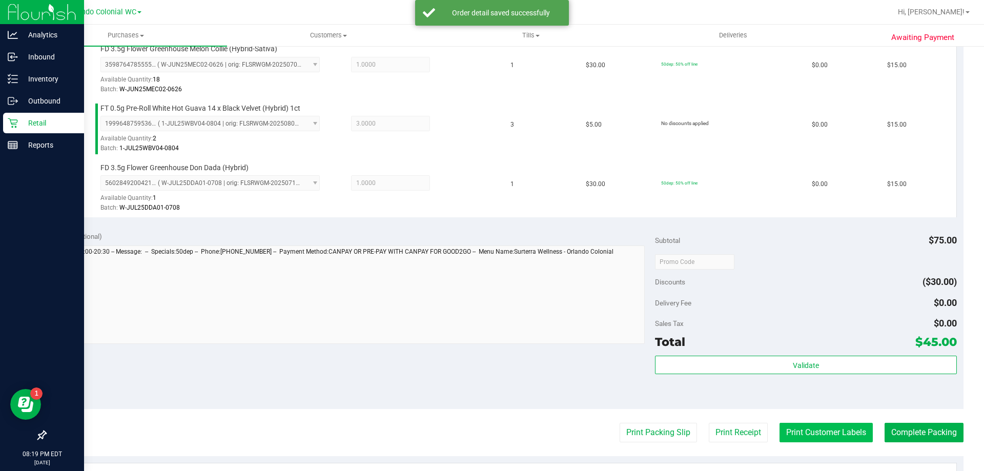
click at [815, 431] on button "Print Customer Labels" at bounding box center [825, 432] width 93 height 19
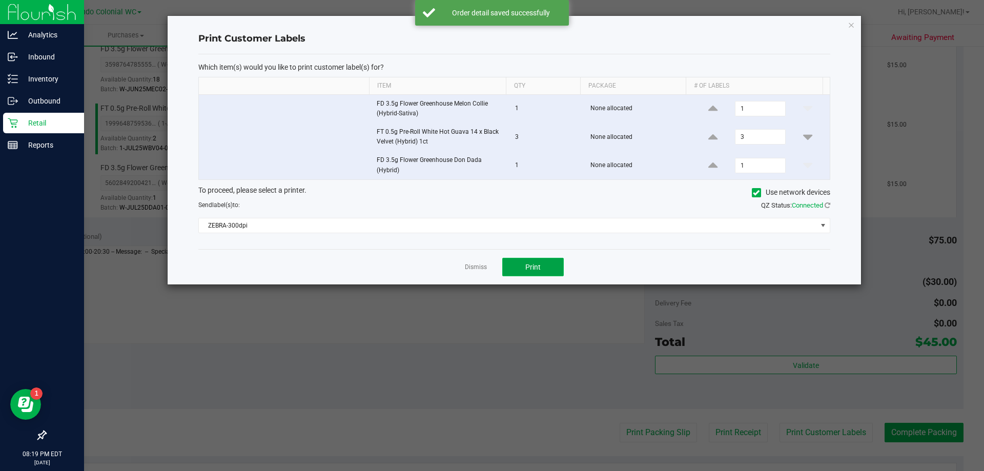
click at [535, 270] on span "Print" at bounding box center [532, 267] width 15 height 8
click at [335, 207] on div "Send label(s) to:" at bounding box center [352, 204] width 323 height 9
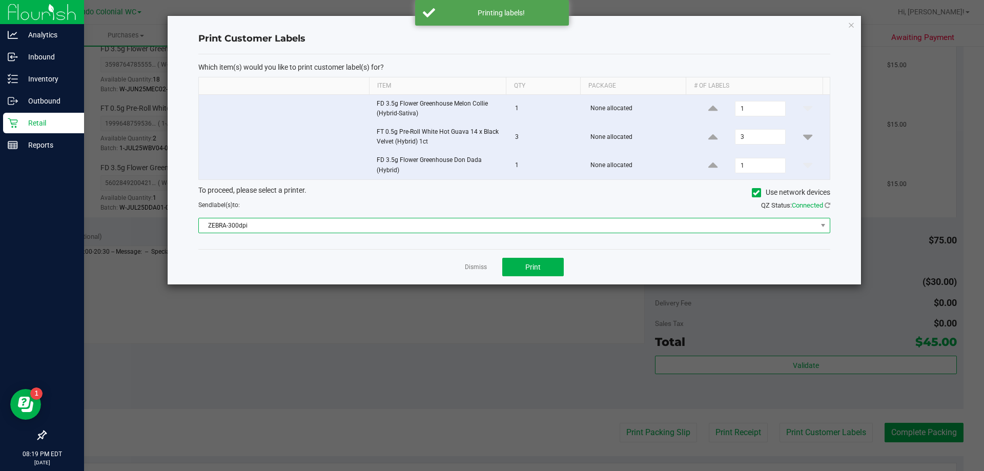
click at [345, 223] on span "ZEBRA-300dpi" at bounding box center [508, 225] width 618 height 14
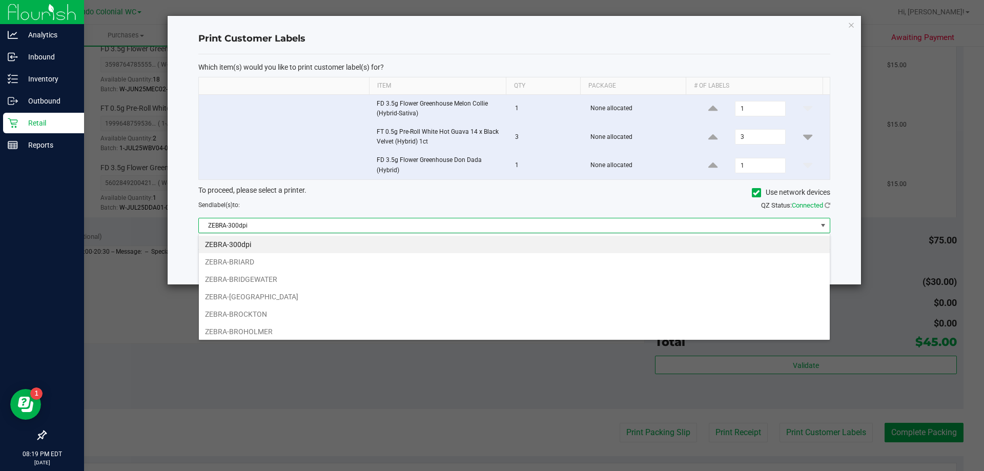
scroll to position [19, 0]
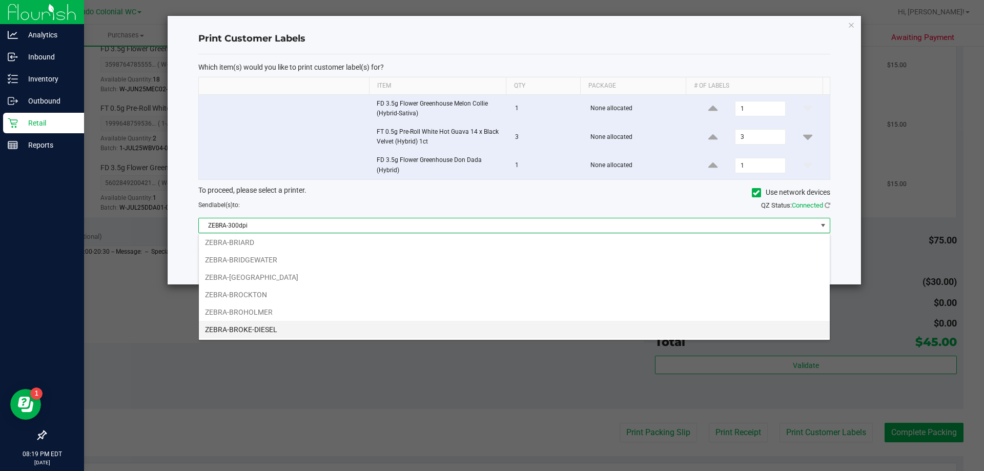
click at [251, 331] on li "ZEBRA-BROKE-DIESEL" at bounding box center [514, 329] width 631 height 17
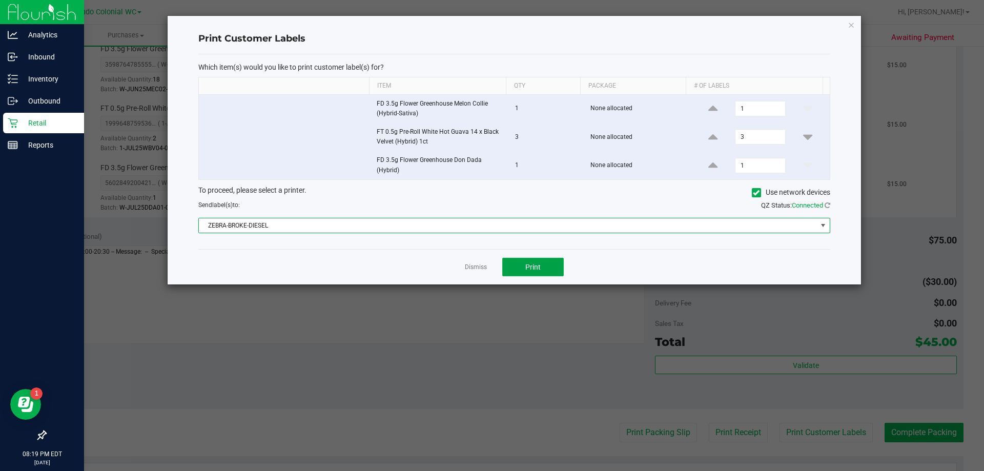
click at [541, 272] on button "Print" at bounding box center [532, 267] width 61 height 18
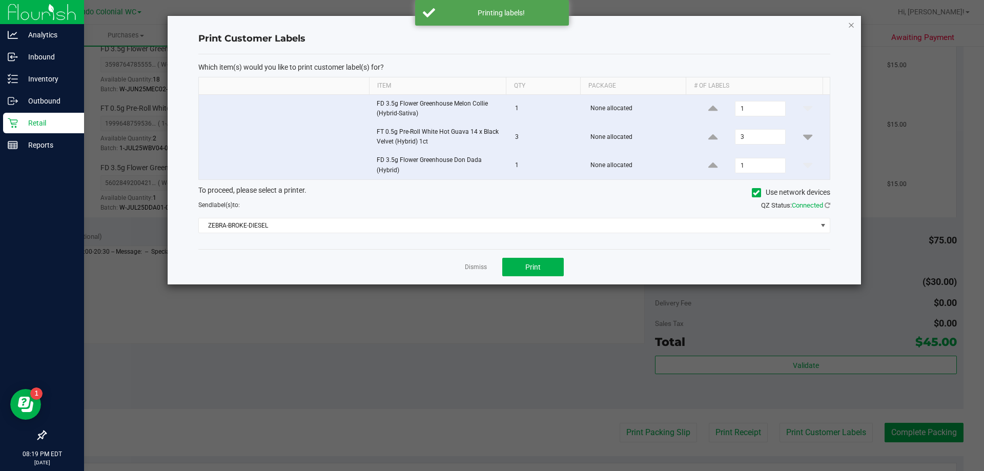
click at [849, 20] on icon "button" at bounding box center [851, 24] width 7 height 12
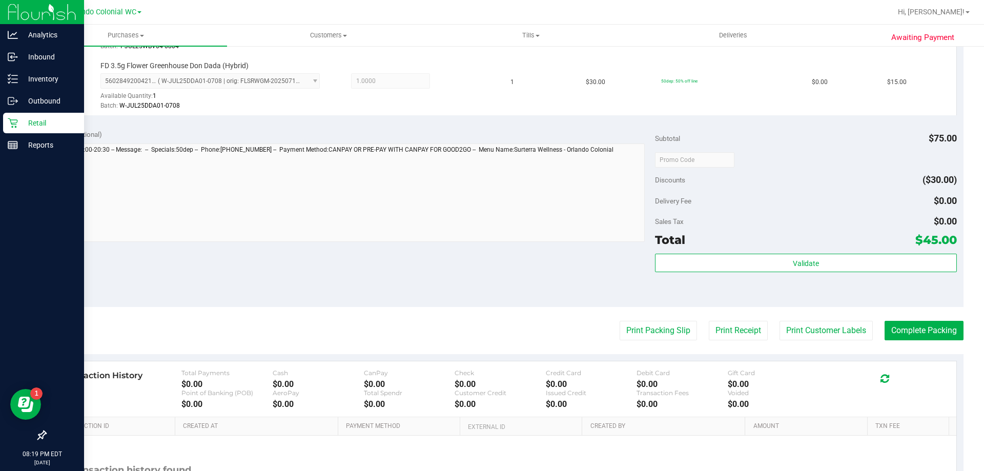
scroll to position [486, 0]
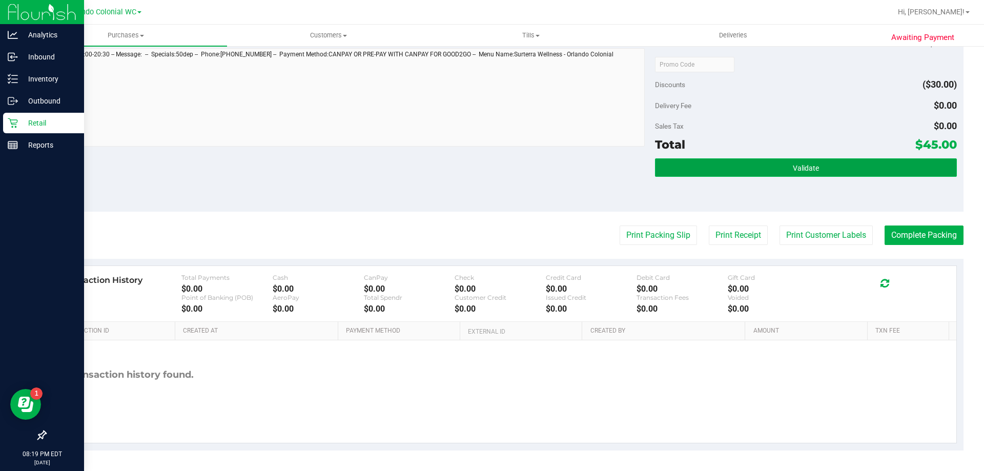
click at [804, 176] on button "Validate" at bounding box center [805, 167] width 301 height 18
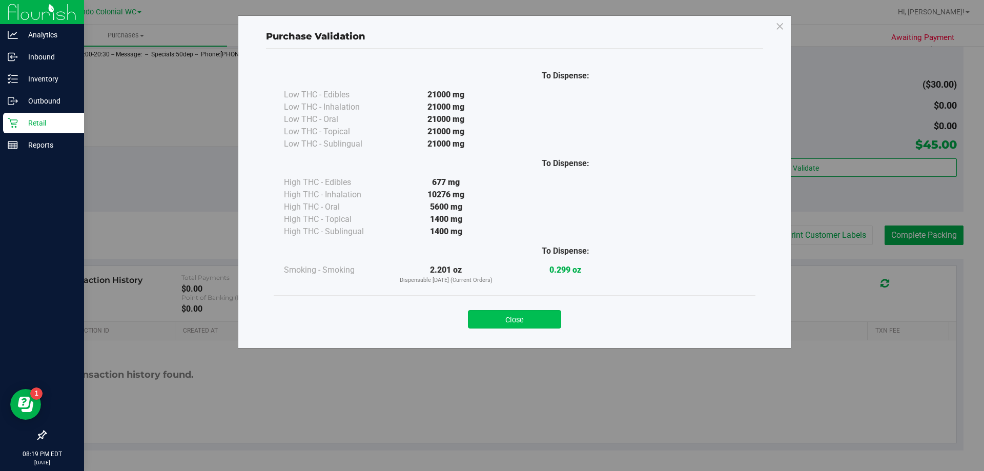
click at [531, 311] on button "Close" at bounding box center [514, 319] width 93 height 18
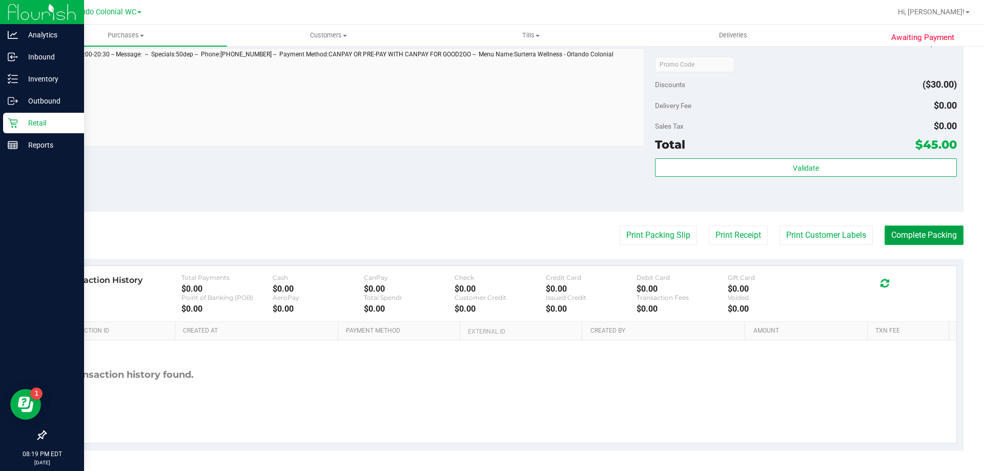
click at [917, 228] on button "Complete Packing" at bounding box center [924, 234] width 79 height 19
